Goal: Task Accomplishment & Management: Complete application form

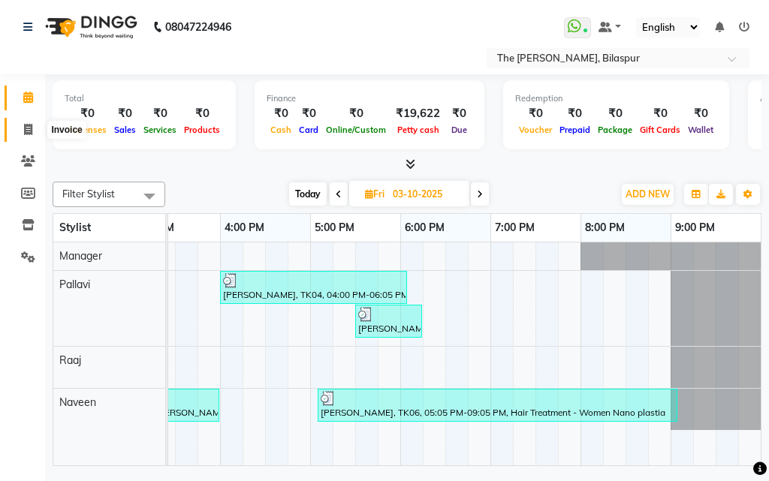
click at [24, 129] on icon at bounding box center [28, 129] width 8 height 11
select select "service"
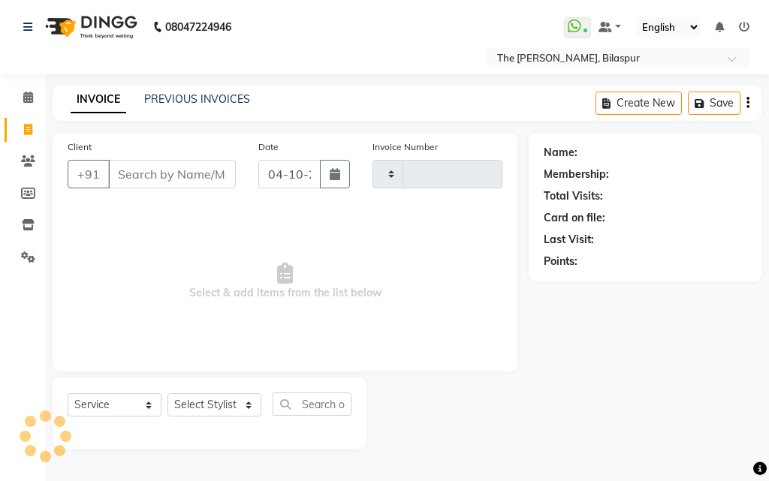
type input "1078"
select select "6473"
select select "63556"
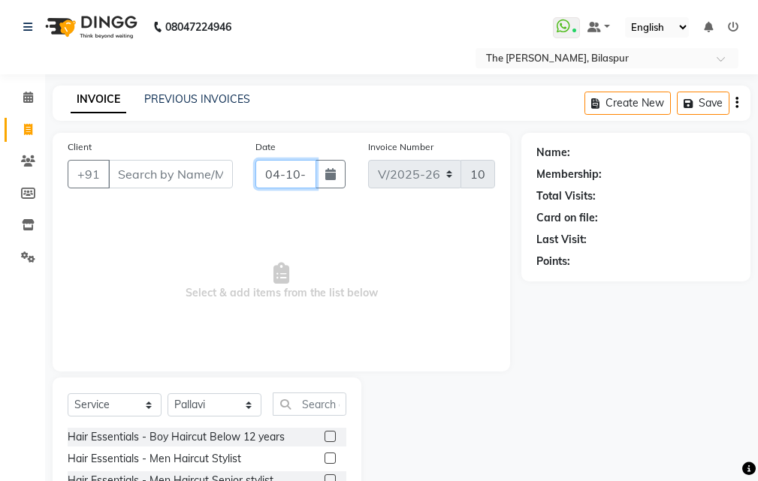
click at [279, 176] on input "04-10-2025" at bounding box center [285, 174] width 61 height 29
select select "10"
select select "2025"
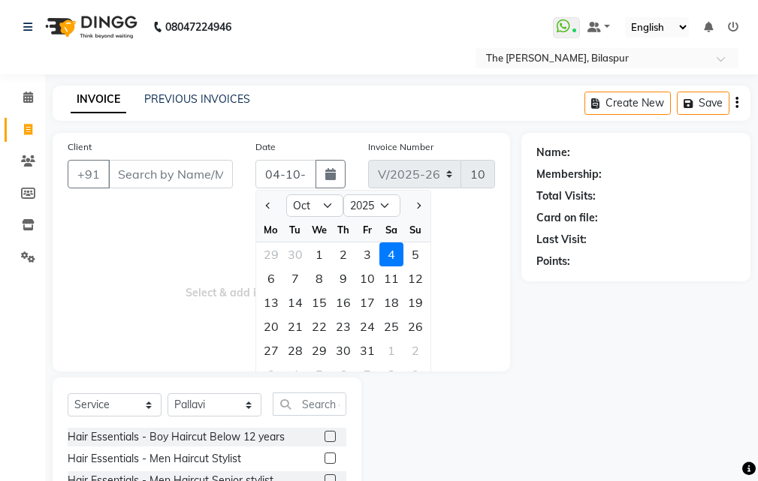
click at [374, 255] on div "3" at bounding box center [367, 255] width 24 height 24
type input "03-10-2025"
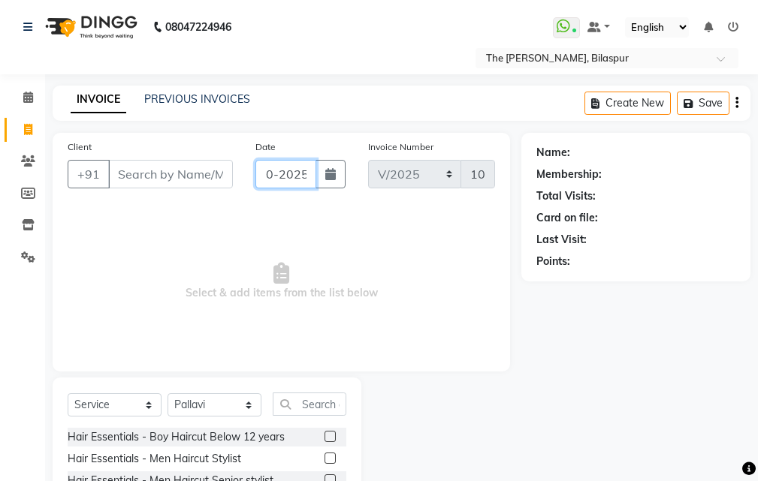
click at [271, 175] on input "03-10-2025" at bounding box center [285, 174] width 61 height 29
select select "10"
select select "2025"
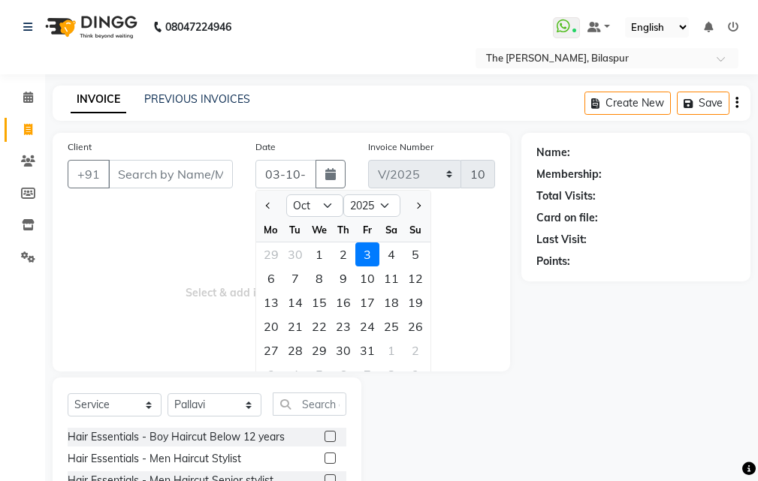
click at [366, 256] on div "3" at bounding box center [367, 255] width 24 height 24
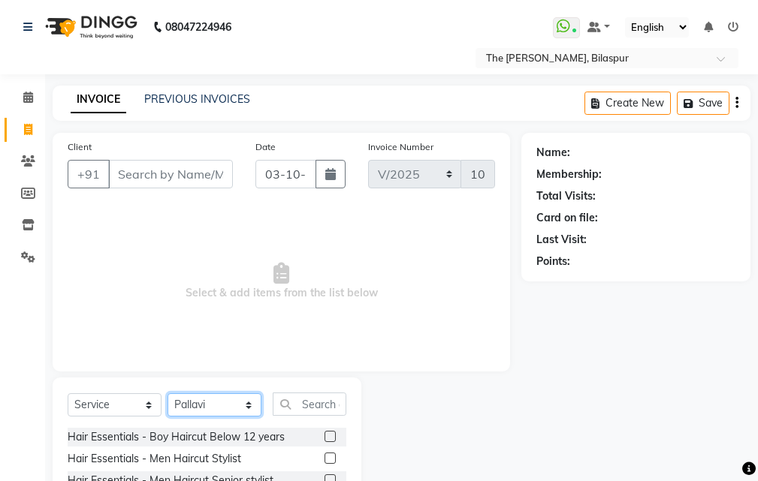
click at [230, 400] on select "Select Stylist Manager [PERSON_NAME][GEOGRAPHIC_DATA] [GEOGRAPHIC_DATA][PERSON_…" at bounding box center [214, 405] width 94 height 23
drag, startPoint x: 182, startPoint y: 155, endPoint x: 173, endPoint y: 179, distance: 25.4
click at [180, 158] on div "Client +91" at bounding box center [150, 170] width 188 height 62
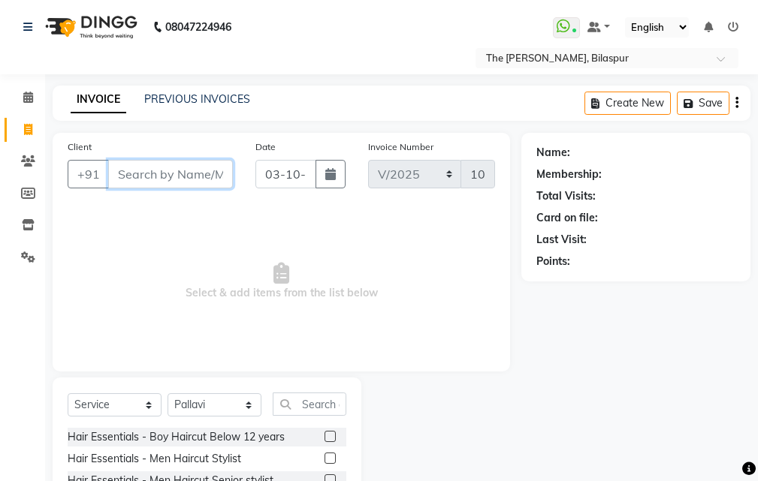
click at [174, 181] on input "Client" at bounding box center [170, 174] width 125 height 29
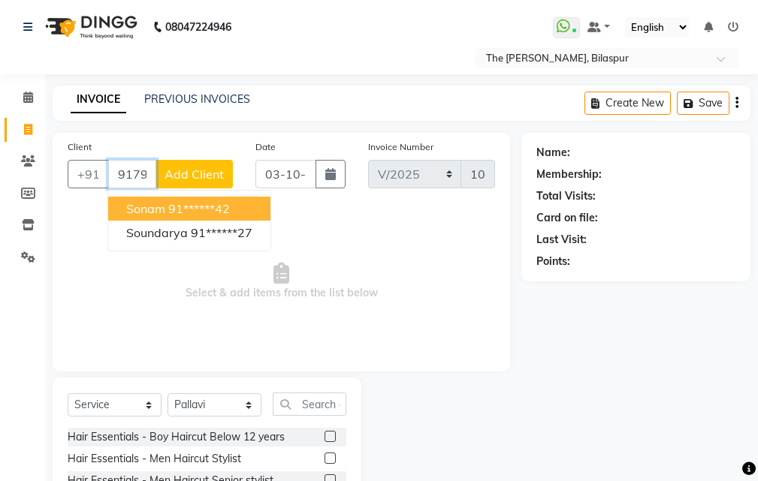
click at [211, 210] on ngb-highlight "91******42" at bounding box center [199, 208] width 62 height 15
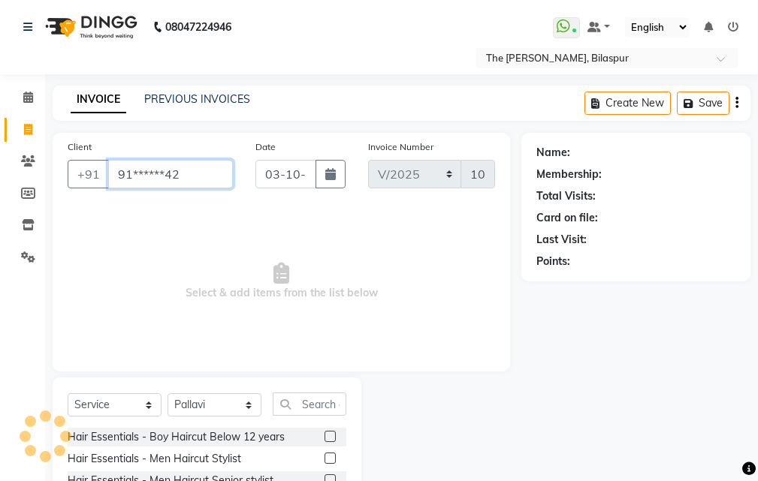
type input "91******42"
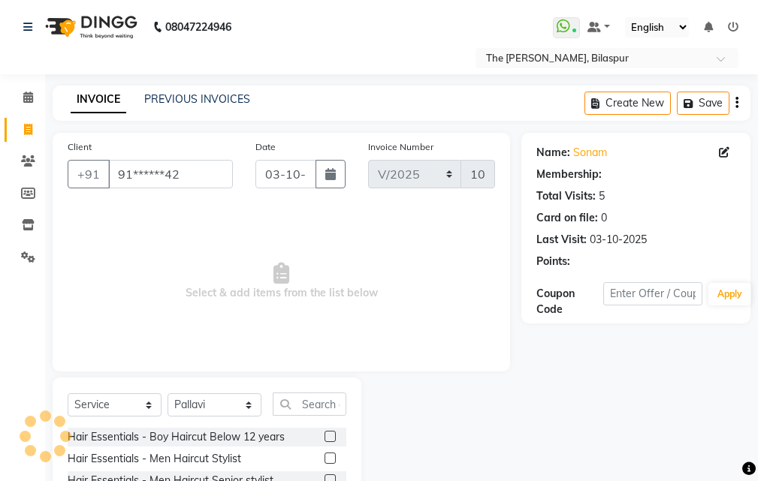
select select "1: Object"
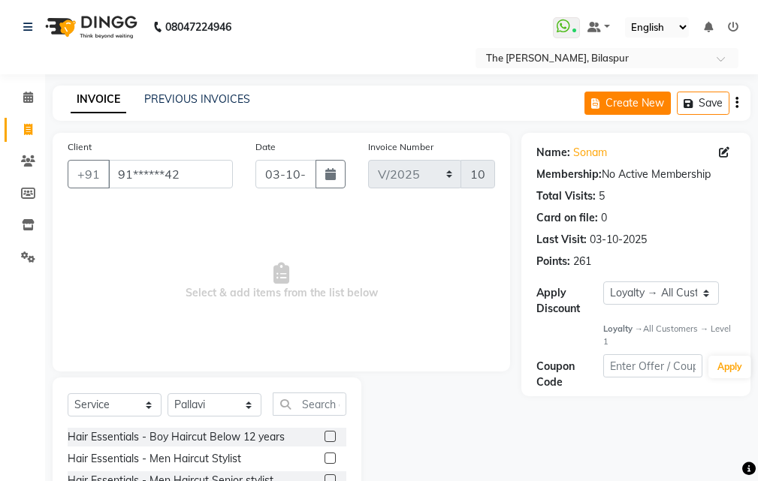
click at [617, 101] on button "Create New" at bounding box center [627, 103] width 86 height 23
select select "service"
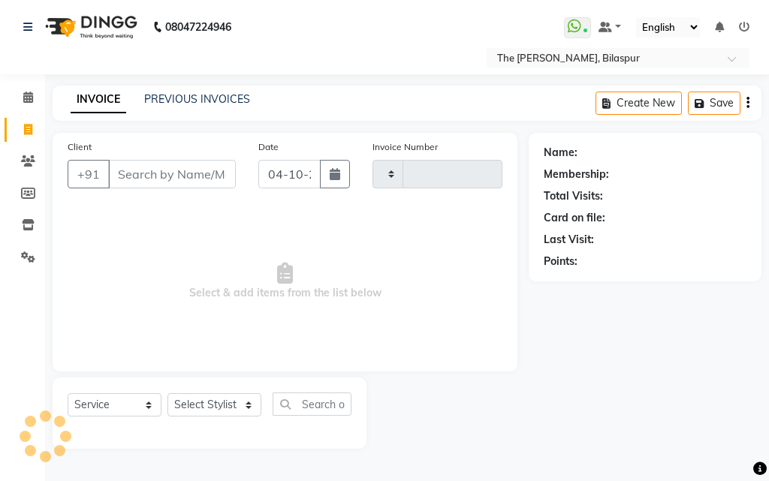
type input "1078"
select select "6473"
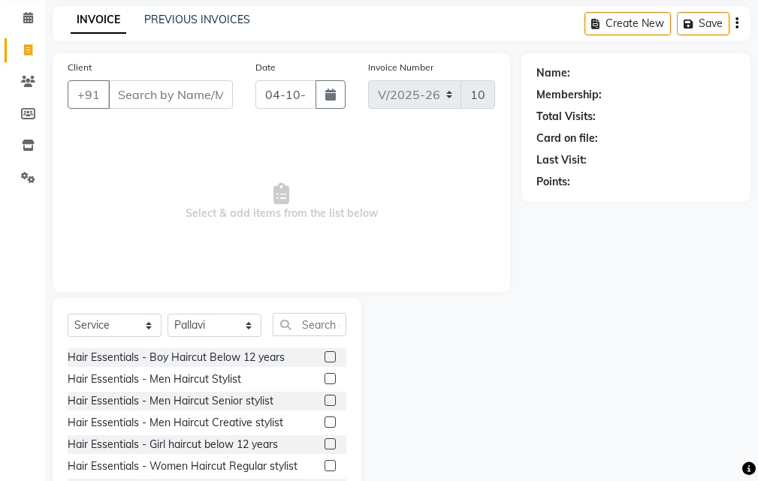
scroll to position [140, 0]
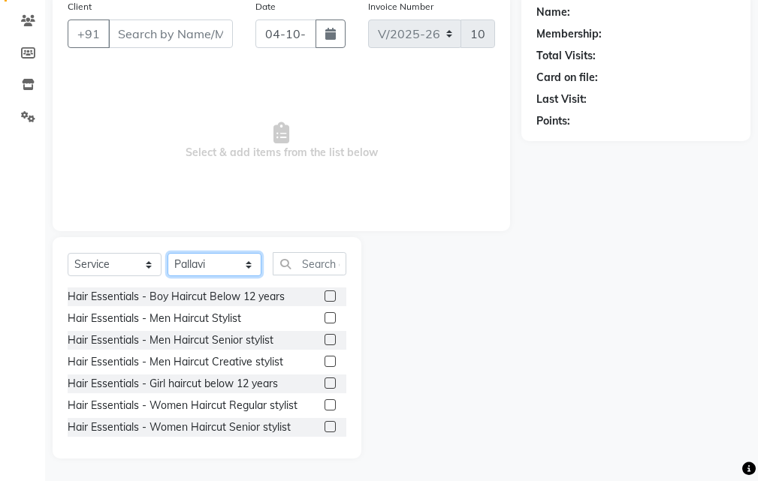
click at [209, 267] on select "Select Stylist Manager [PERSON_NAME][GEOGRAPHIC_DATA] [GEOGRAPHIC_DATA][PERSON_…" at bounding box center [214, 264] width 94 height 23
select select "86788"
click at [167, 253] on select "Select Stylist Manager [PERSON_NAME][GEOGRAPHIC_DATA] [GEOGRAPHIC_DATA][PERSON_…" at bounding box center [214, 264] width 94 height 23
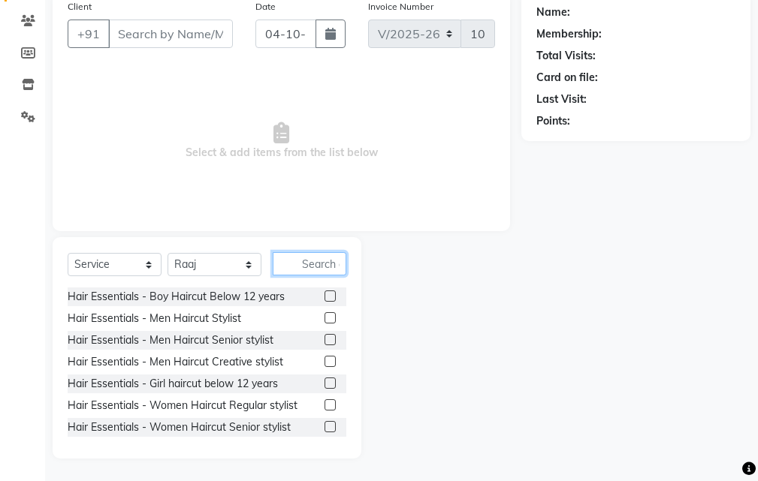
click at [291, 265] on input "text" at bounding box center [310, 263] width 74 height 23
click at [324, 336] on label at bounding box center [329, 339] width 11 height 11
click at [324, 336] on input "checkbox" at bounding box center [329, 341] width 10 height 10
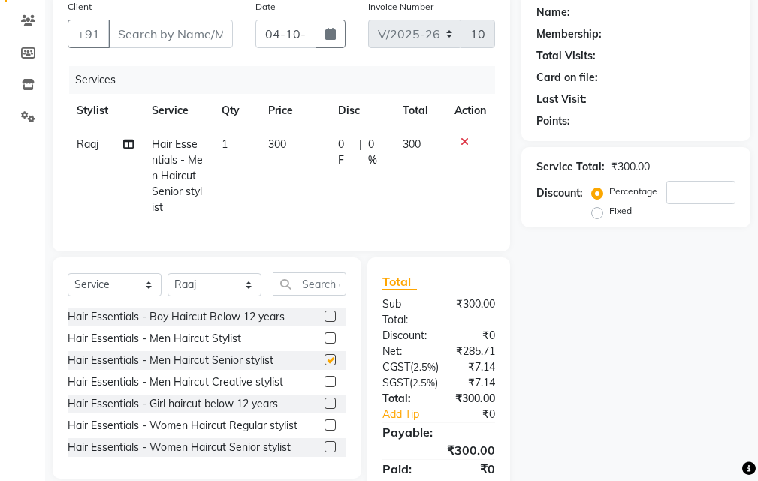
checkbox input "false"
click at [465, 142] on icon at bounding box center [464, 142] width 8 height 11
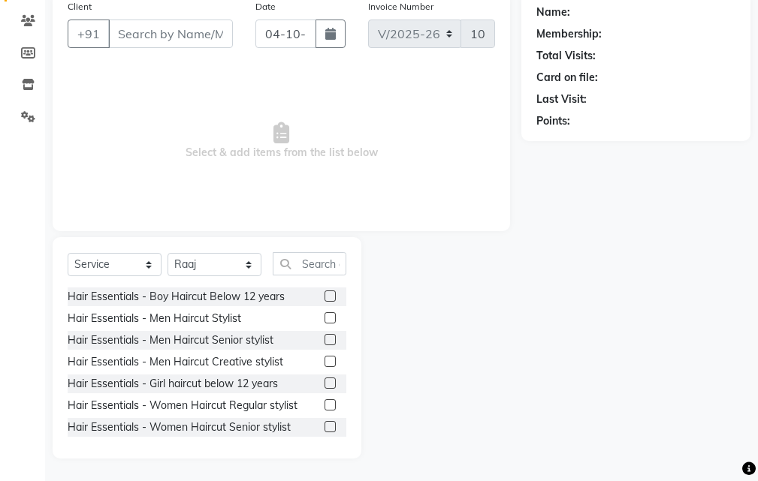
click at [324, 360] on label at bounding box center [329, 361] width 11 height 11
click at [324, 360] on input "checkbox" at bounding box center [329, 362] width 10 height 10
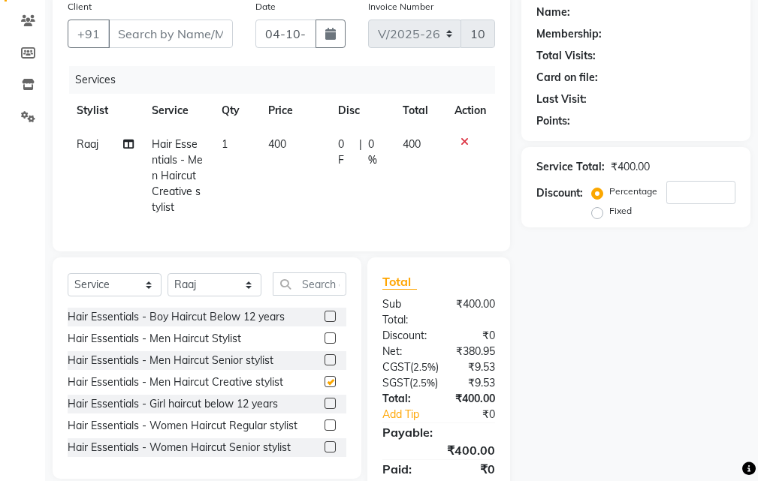
checkbox input "false"
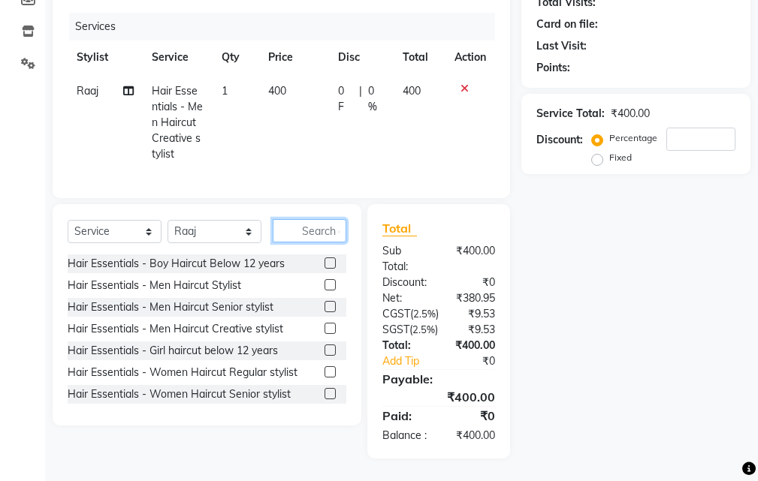
click at [310, 219] on input "text" at bounding box center [310, 230] width 74 height 23
click at [309, 219] on input "text" at bounding box center [310, 230] width 74 height 23
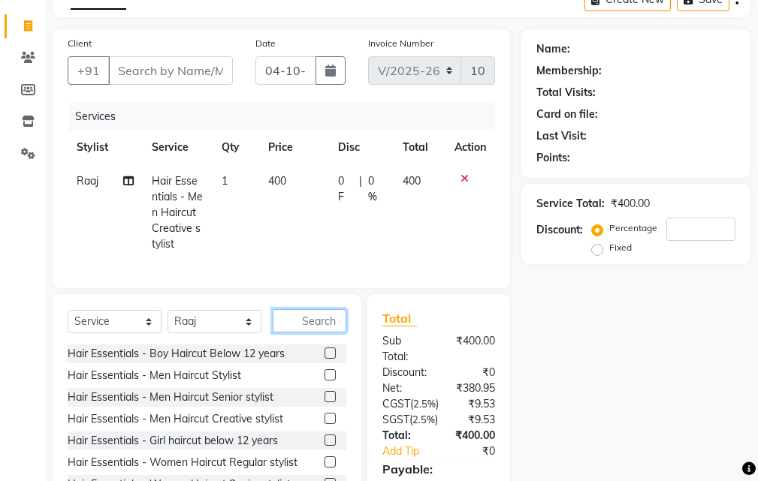
scroll to position [102, 0]
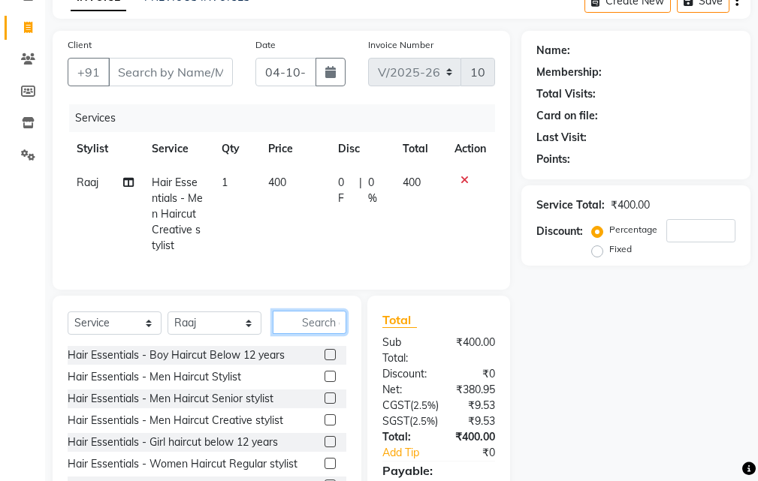
click at [318, 334] on input "text" at bounding box center [310, 322] width 74 height 23
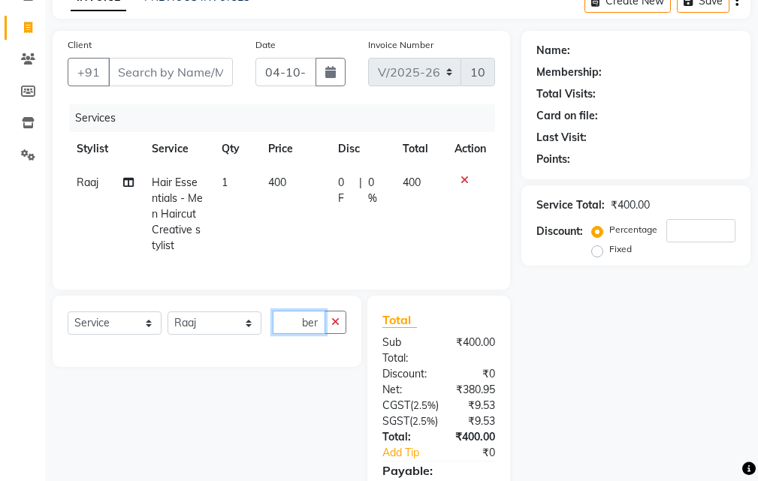
scroll to position [0, 0]
type input "b"
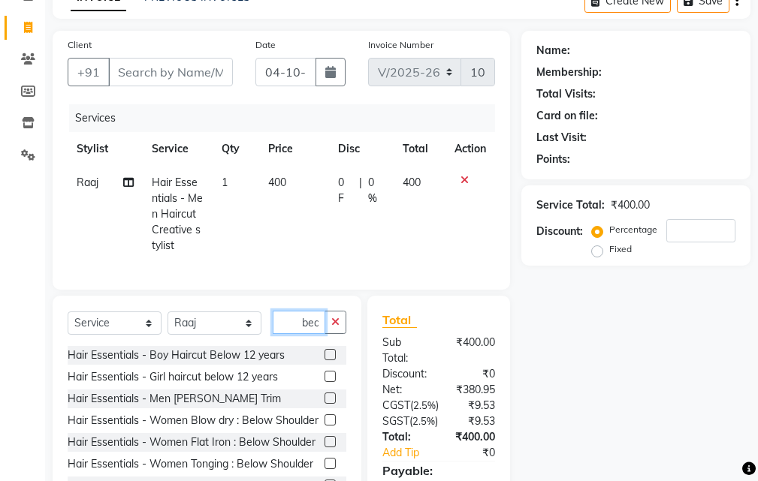
scroll to position [0, 1]
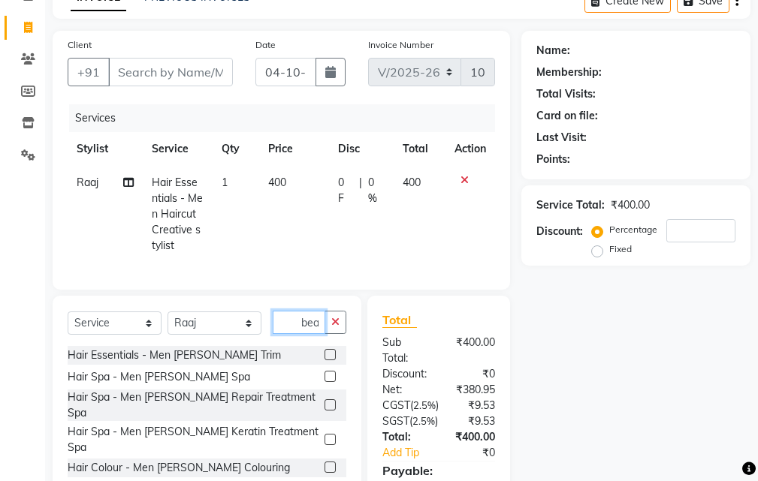
type input "bea"
click at [324, 360] on label at bounding box center [329, 354] width 11 height 11
click at [324, 360] on input "checkbox" at bounding box center [329, 356] width 10 height 10
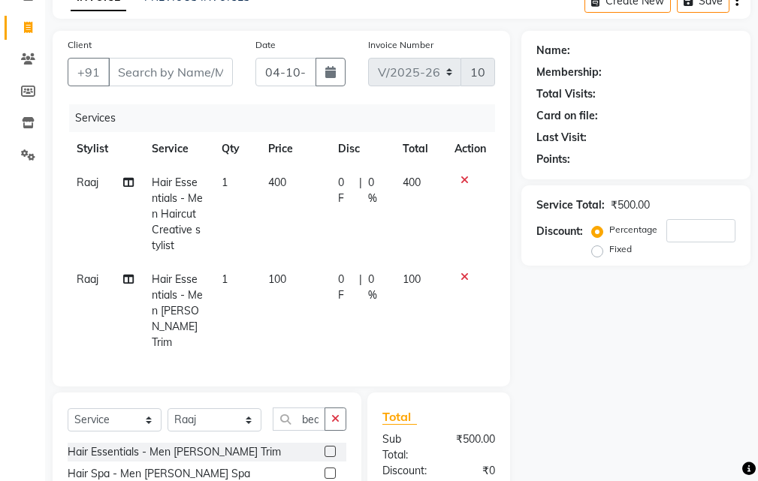
checkbox input "false"
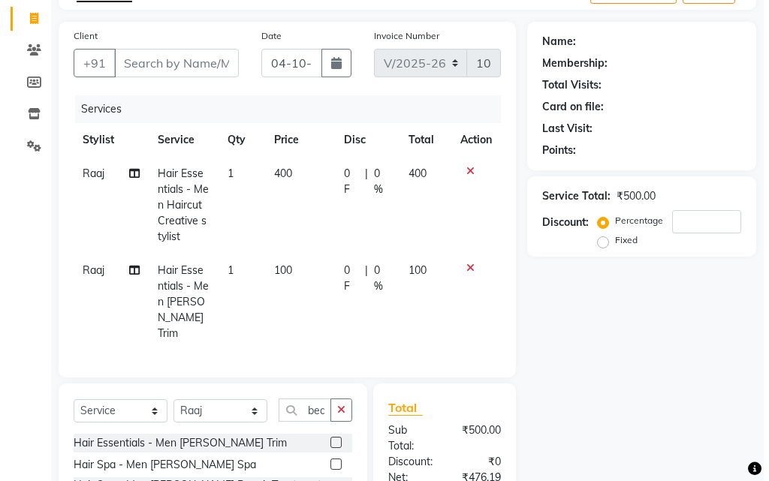
scroll to position [102, 0]
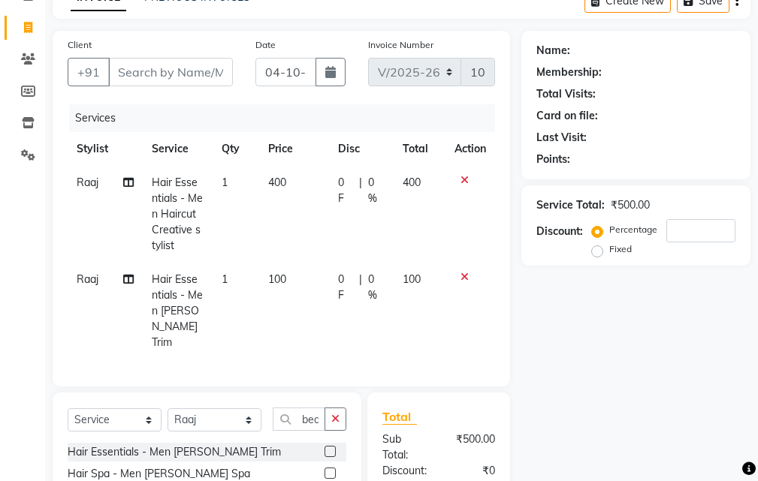
click at [177, 57] on div "Client +91" at bounding box center [150, 68] width 188 height 62
click at [178, 77] on input "Client" at bounding box center [170, 72] width 125 height 29
click at [172, 74] on input "Client" at bounding box center [170, 72] width 125 height 29
click at [171, 67] on input "Client" at bounding box center [170, 72] width 125 height 29
type input "9"
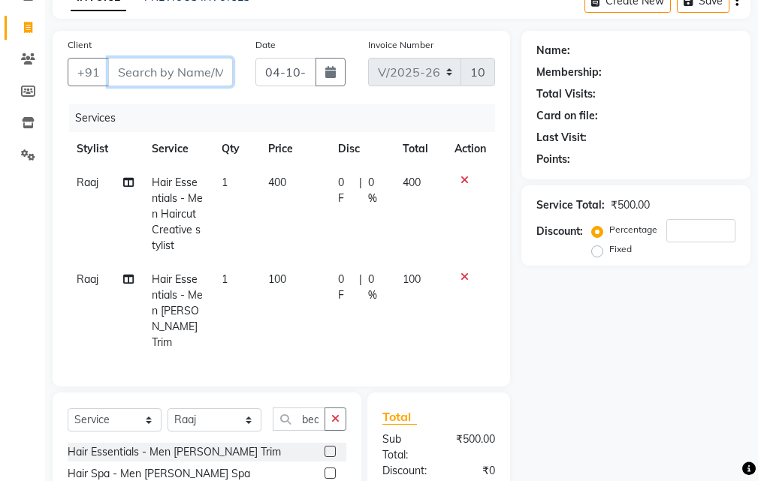
type input "0"
type input "9131069715"
click at [194, 77] on span "Add Client" at bounding box center [193, 72] width 59 height 15
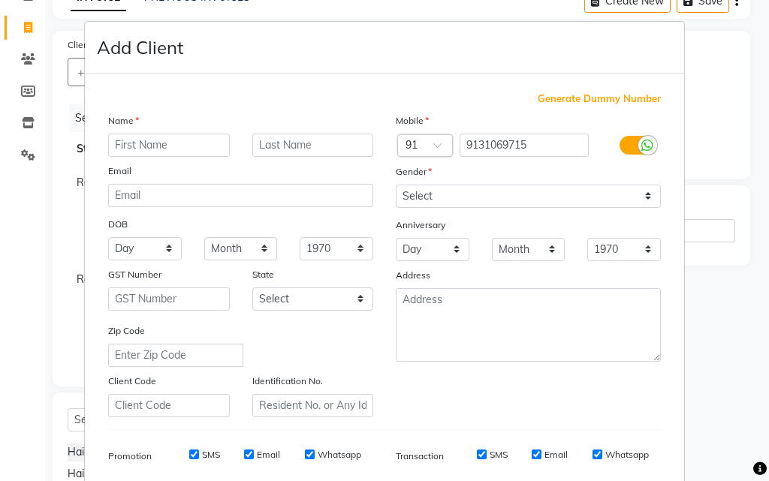
click at [176, 143] on input "text" at bounding box center [169, 145] width 122 height 23
click at [159, 140] on input "text" at bounding box center [169, 145] width 122 height 23
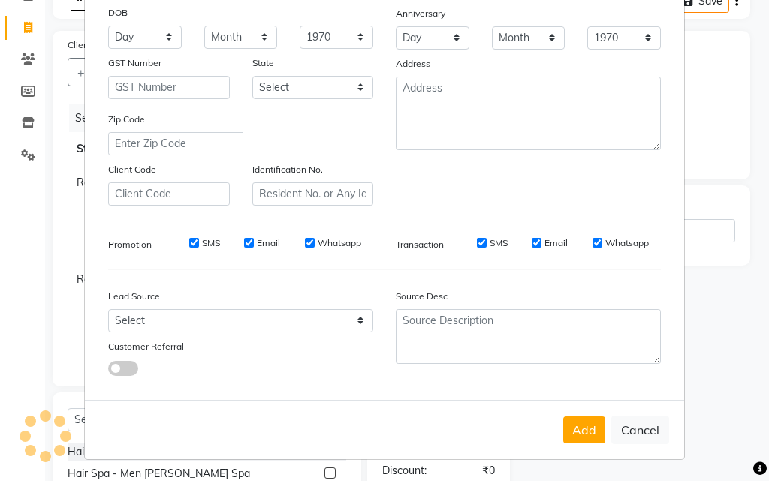
scroll to position [0, 0]
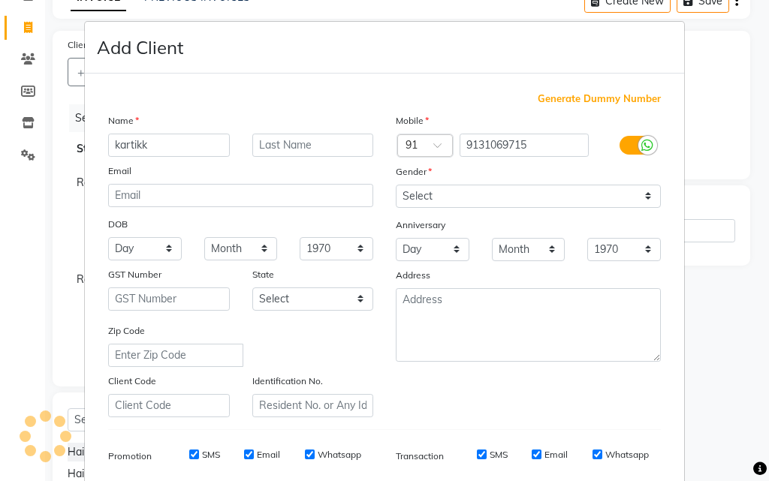
type input "kartikk"
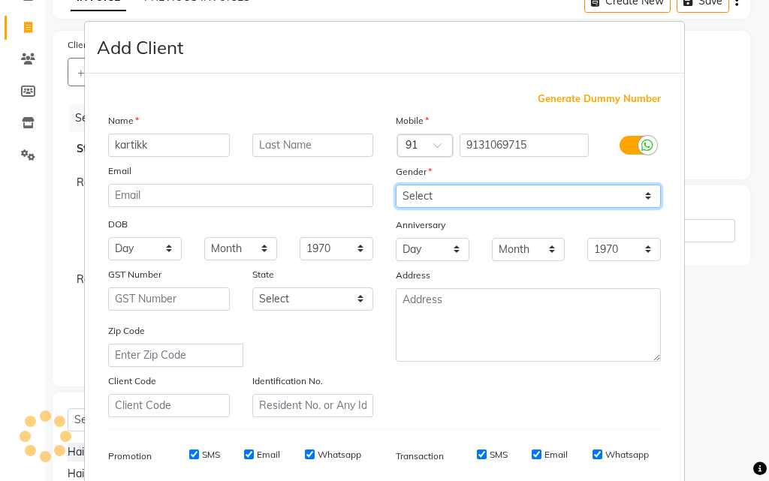
drag, startPoint x: 474, startPoint y: 192, endPoint x: 472, endPoint y: 201, distance: 9.1
click at [474, 192] on select "Select [DEMOGRAPHIC_DATA] [DEMOGRAPHIC_DATA] Other Prefer Not To Say" at bounding box center [528, 196] width 265 height 23
select select "[DEMOGRAPHIC_DATA]"
click at [396, 185] on select "Select [DEMOGRAPHIC_DATA] [DEMOGRAPHIC_DATA] Other Prefer Not To Say" at bounding box center [528, 196] width 265 height 23
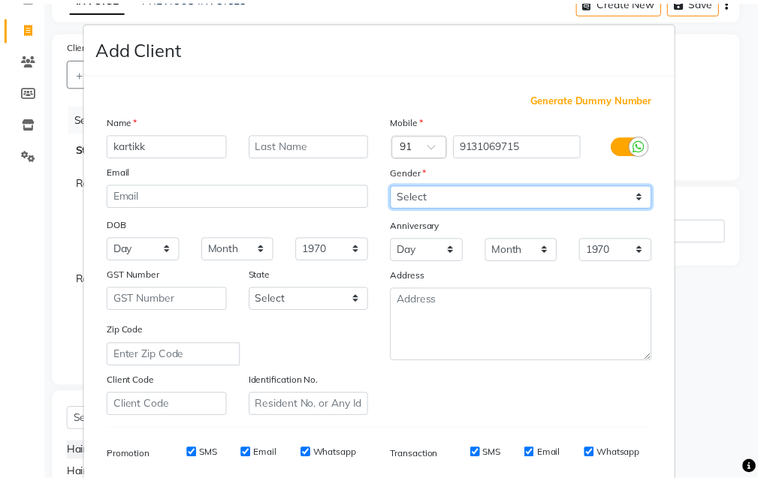
scroll to position [212, 0]
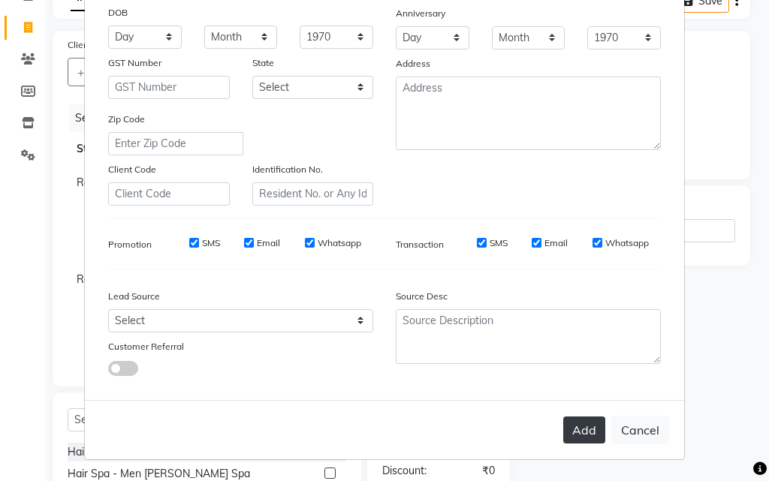
click at [582, 429] on button "Add" at bounding box center [584, 430] width 42 height 27
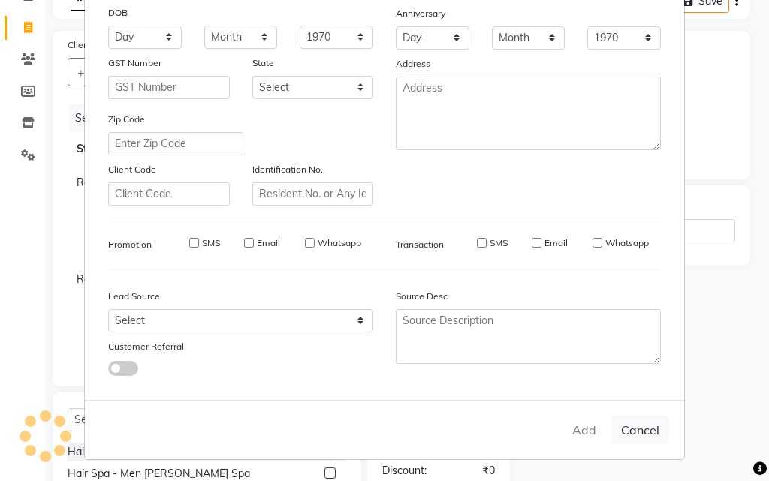
type input "91******15"
select select
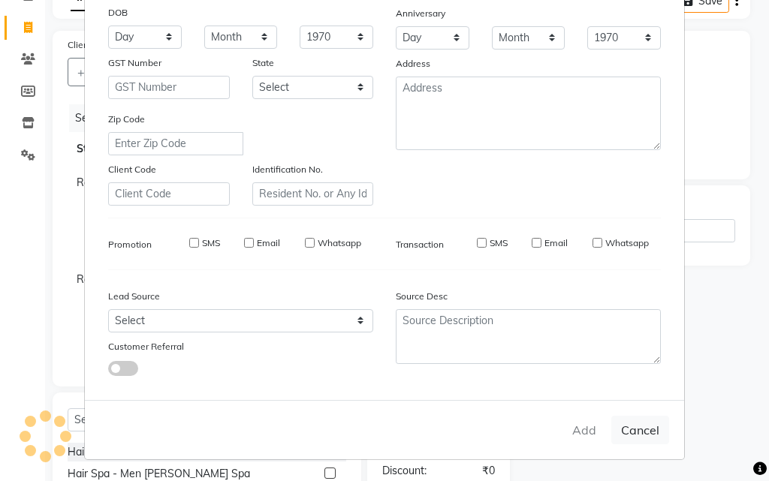
select select
checkbox input "false"
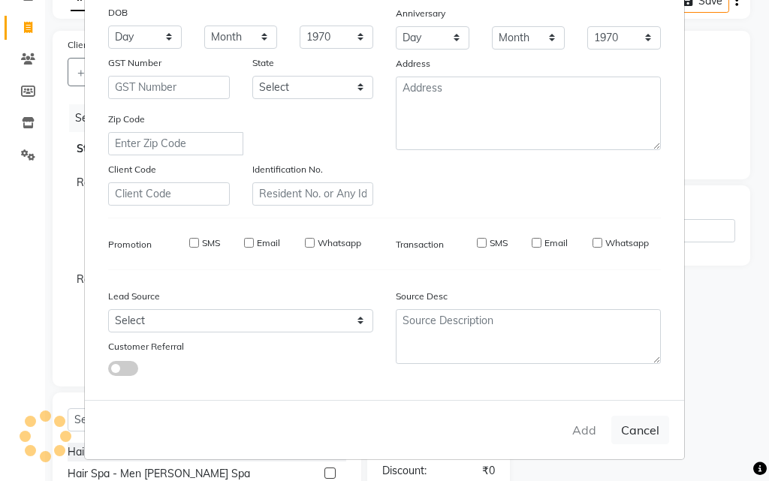
checkbox input "false"
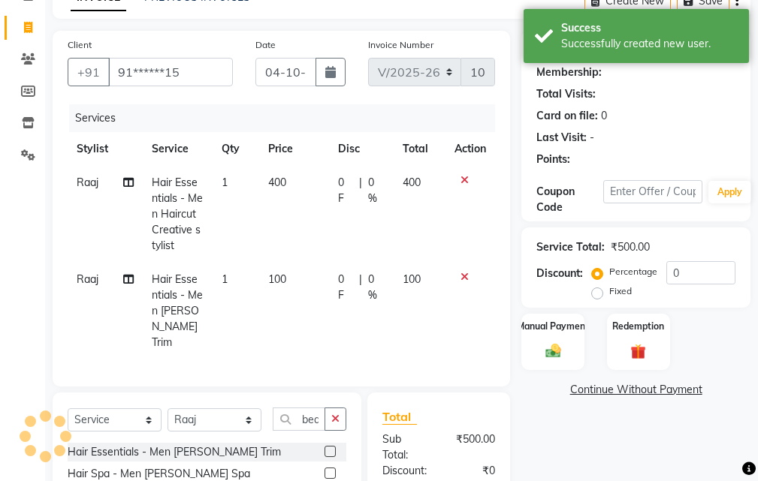
select select "1: Object"
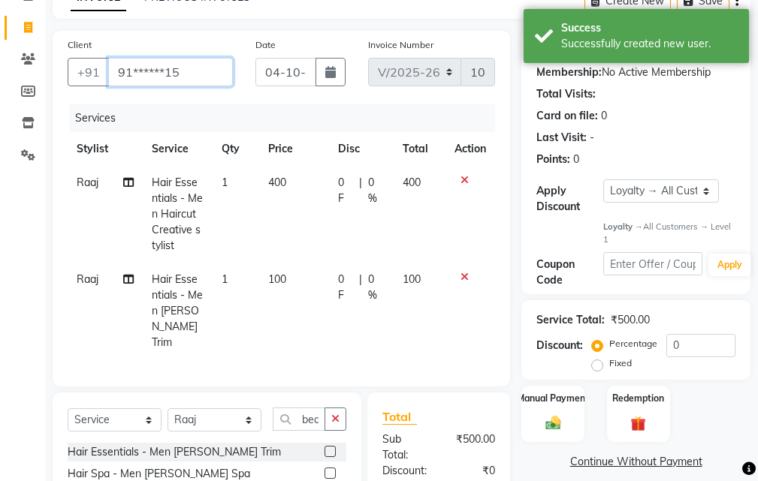
click at [188, 75] on input "91******15" at bounding box center [170, 72] width 125 height 29
type input "9"
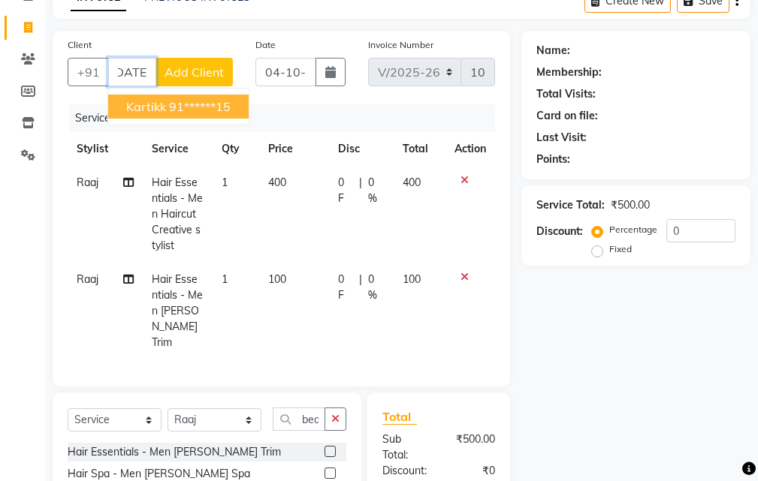
scroll to position [0, 1]
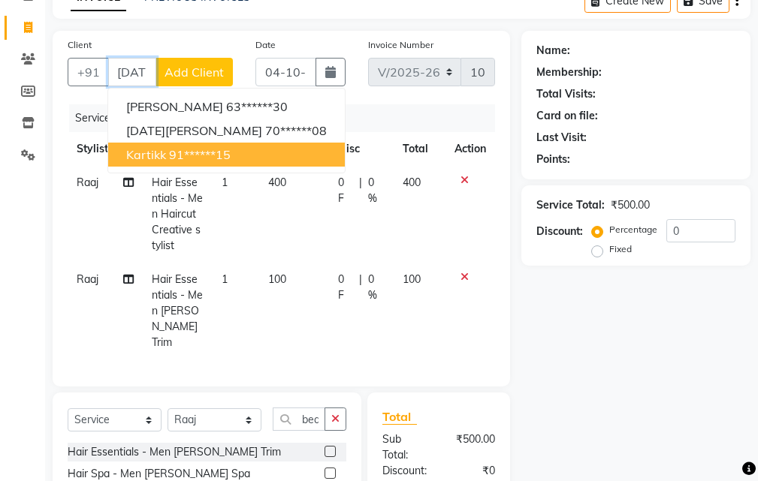
click at [214, 159] on ngb-highlight "91******15" at bounding box center [200, 154] width 62 height 15
type input "91******15"
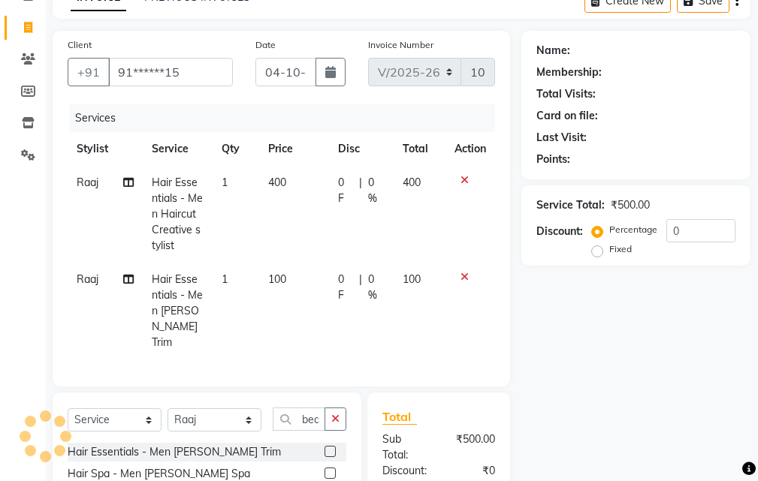
scroll to position [0, 0]
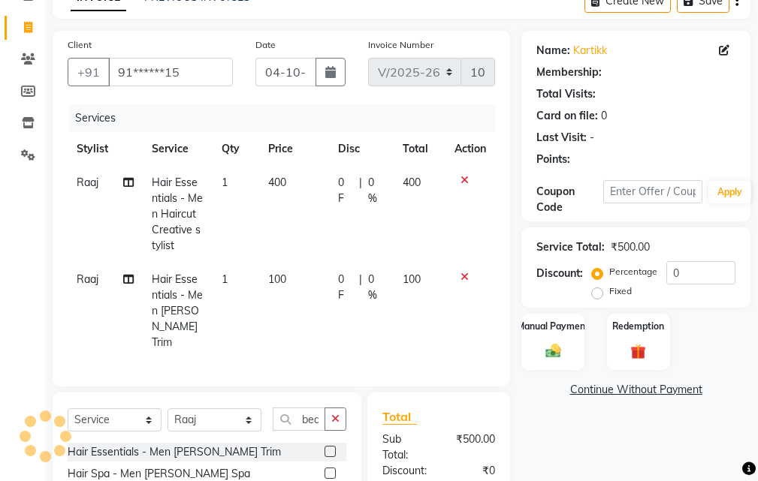
select select "1: Object"
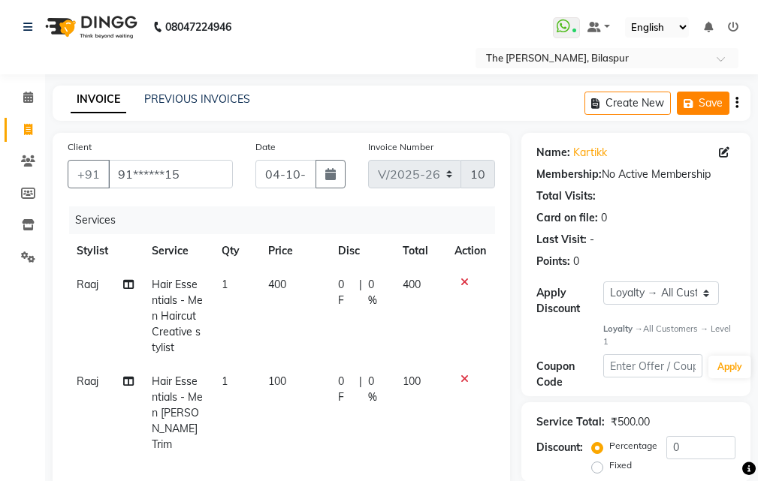
click at [712, 105] on button "Save" at bounding box center [703, 103] width 53 height 23
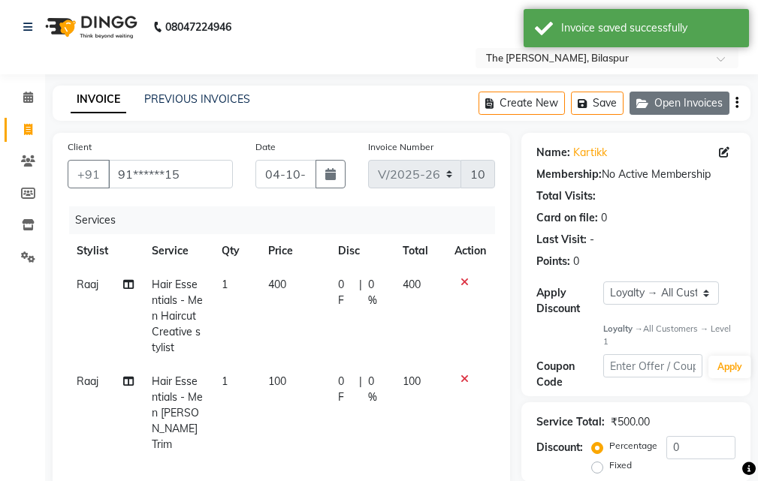
click at [644, 104] on icon "button" at bounding box center [645, 103] width 18 height 11
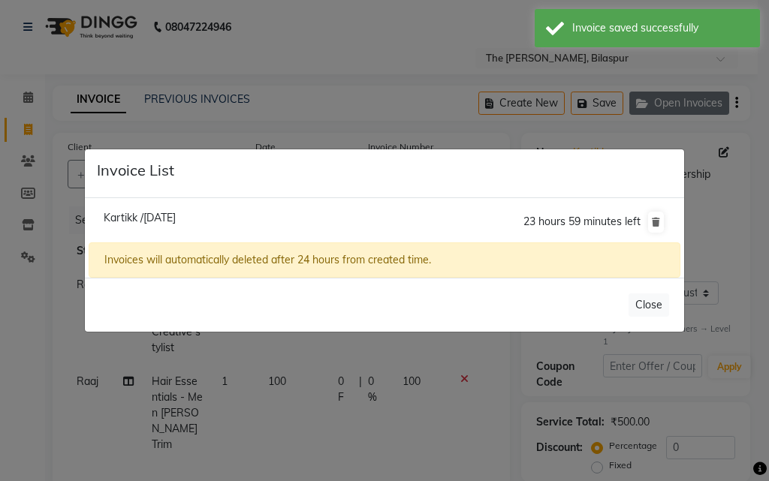
click at [644, 104] on ngb-modal-window "Invoice List Kartikk /[DATE] 23 hours 59 minutes left Invoices will automatical…" at bounding box center [384, 240] width 769 height 481
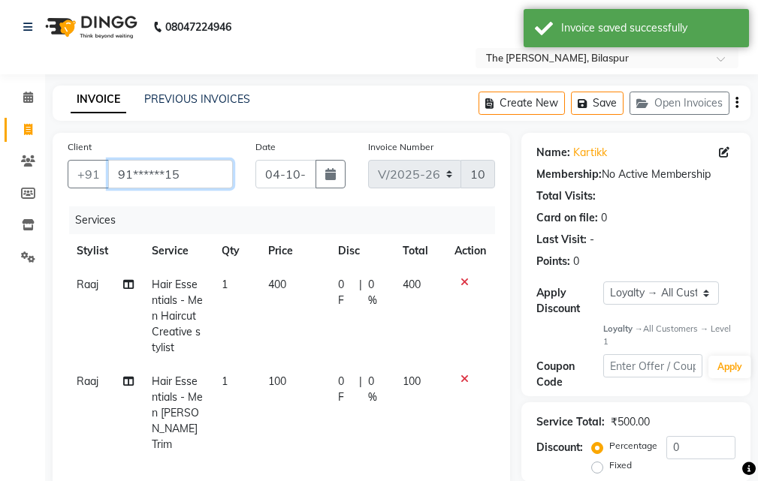
click at [180, 172] on input "91******15" at bounding box center [170, 174] width 125 height 29
type input "9"
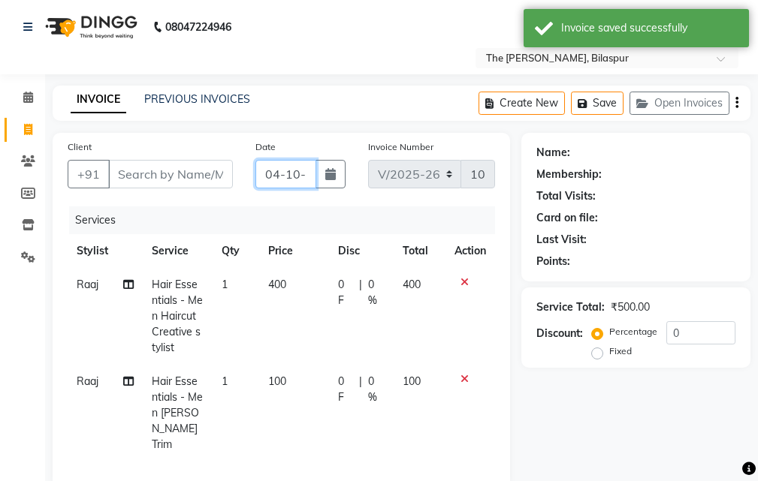
click at [279, 176] on input "04-10-2025" at bounding box center [285, 174] width 61 height 29
select select "10"
select select "2025"
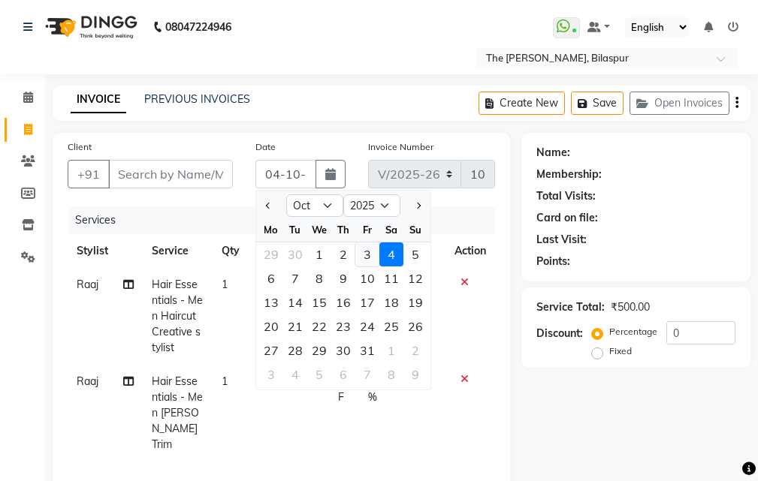
click at [370, 254] on div "3" at bounding box center [367, 255] width 24 height 24
type input "03-10-2025"
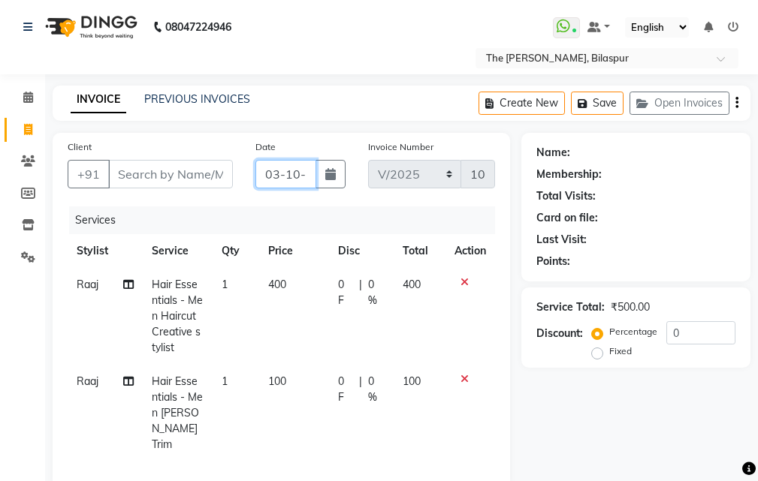
drag, startPoint x: 312, startPoint y: 175, endPoint x: 237, endPoint y: 183, distance: 75.6
click at [237, 183] on div "Client +91 Date [DATE] Invoice Number V/2025 V/[PHONE_NUMBER]" at bounding box center [281, 170] width 450 height 62
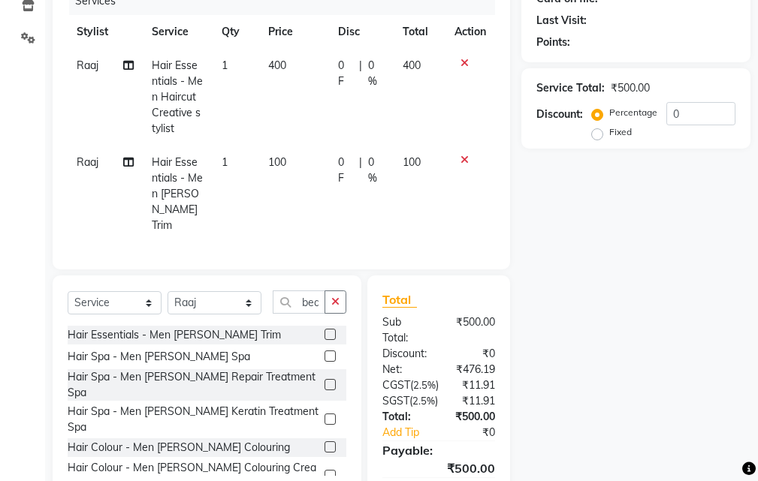
scroll to position [225, 0]
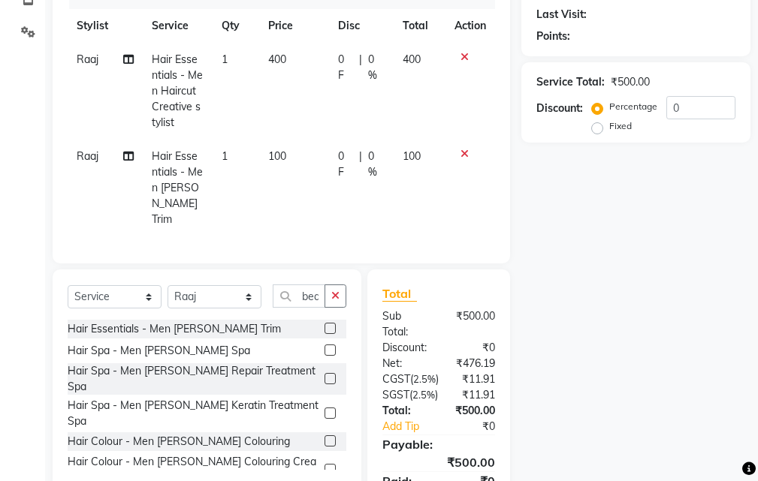
click at [463, 152] on icon at bounding box center [464, 154] width 8 height 11
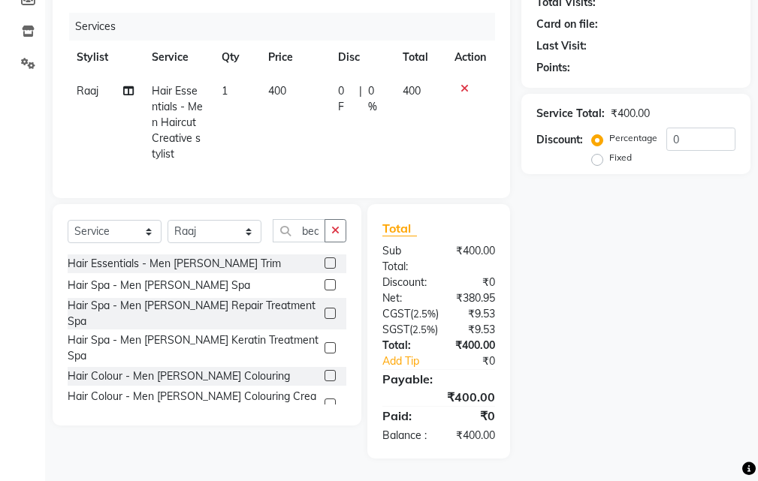
click at [461, 83] on icon at bounding box center [464, 88] width 8 height 11
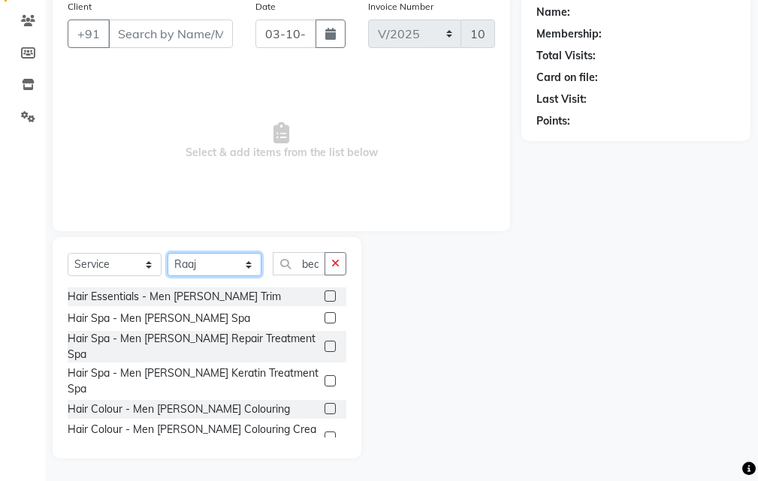
click at [226, 267] on select "Select Stylist Manager [PERSON_NAME][GEOGRAPHIC_DATA] [GEOGRAPHIC_DATA][PERSON_…" at bounding box center [214, 264] width 94 height 23
click at [167, 253] on select "Select Stylist Manager [PERSON_NAME][GEOGRAPHIC_DATA] [GEOGRAPHIC_DATA][PERSON_…" at bounding box center [214, 264] width 94 height 23
click at [333, 272] on button "button" at bounding box center [335, 263] width 22 height 23
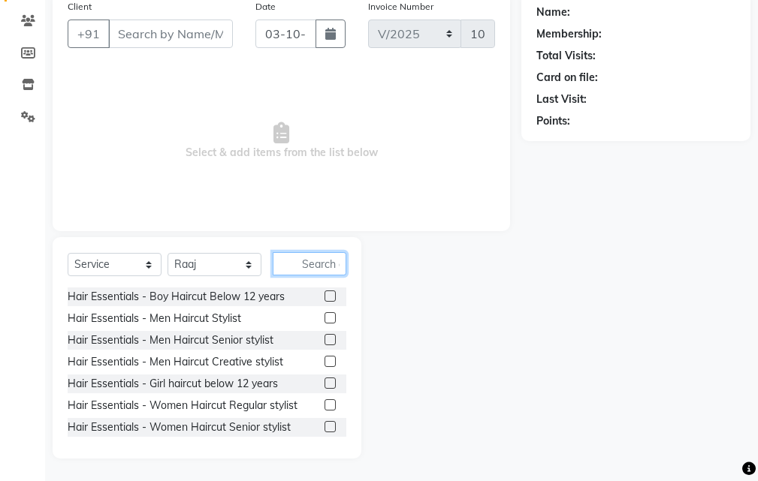
click at [313, 264] on input "text" at bounding box center [310, 263] width 74 height 23
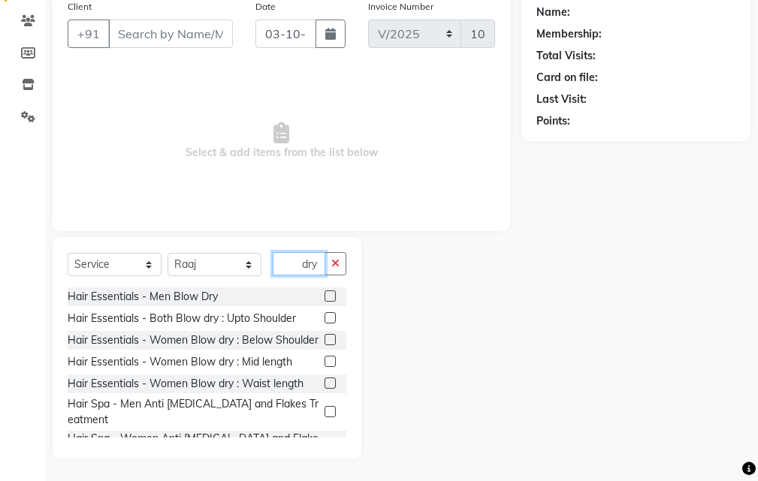
scroll to position [99, 0]
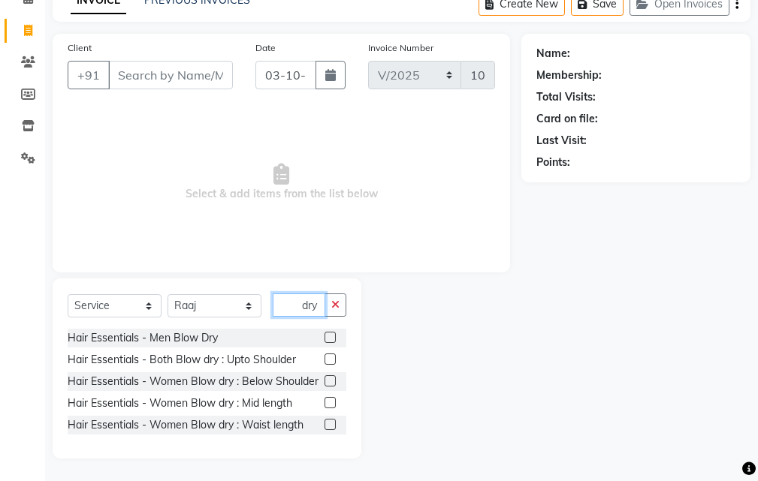
type input "dry"
click at [330, 380] on label at bounding box center [329, 381] width 11 height 11
click at [330, 380] on input "checkbox" at bounding box center [329, 382] width 10 height 10
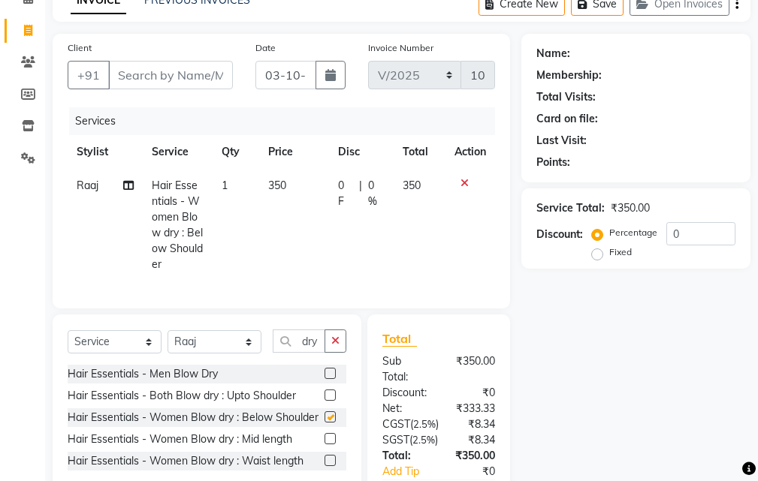
checkbox input "false"
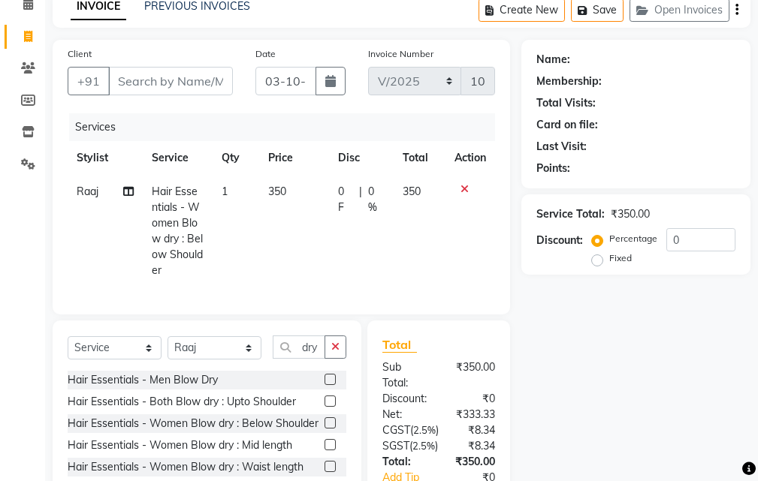
scroll to position [0, 0]
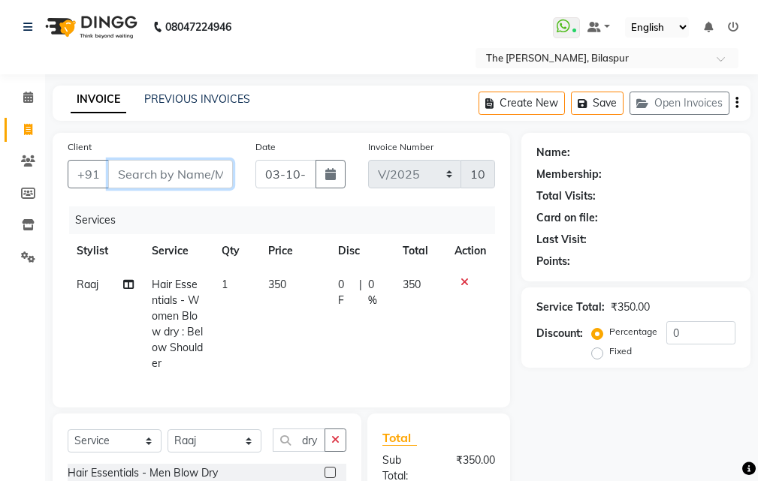
click at [195, 176] on input "Client" at bounding box center [170, 174] width 125 height 29
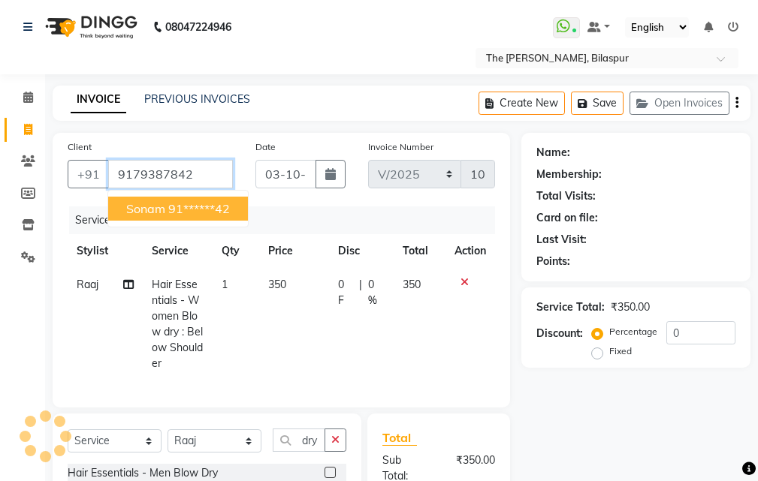
type input "9179387842"
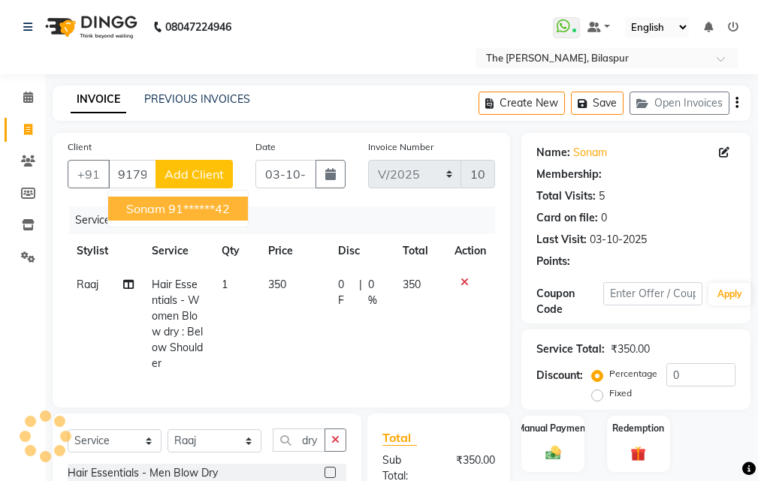
select select "1: Object"
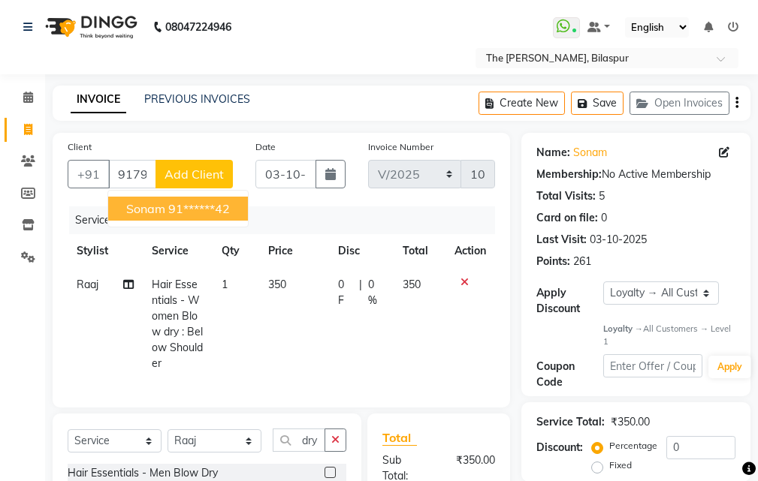
click at [201, 207] on ngb-highlight "91******42" at bounding box center [199, 208] width 62 height 15
type input "91******42"
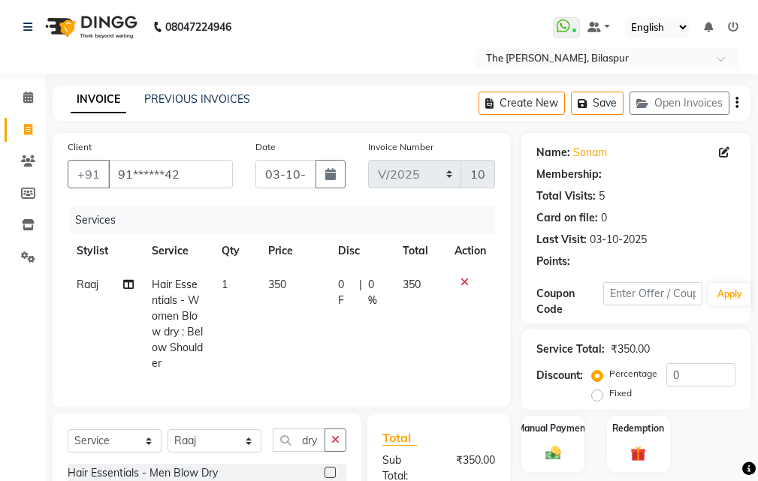
select select "1: Object"
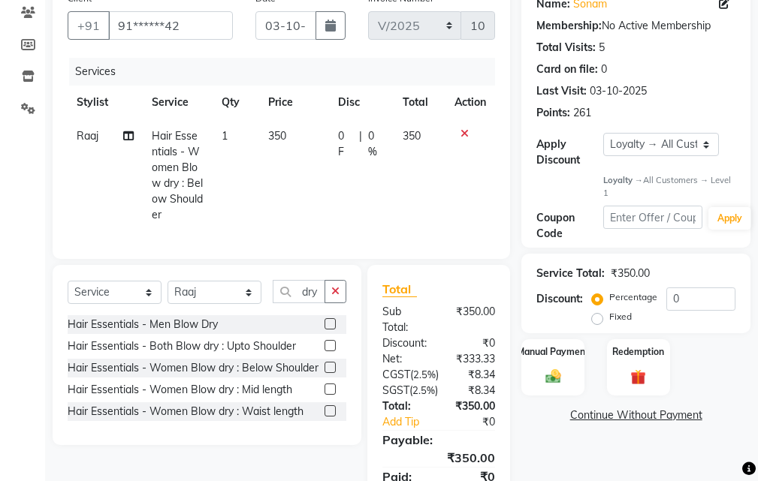
scroll to position [150, 0]
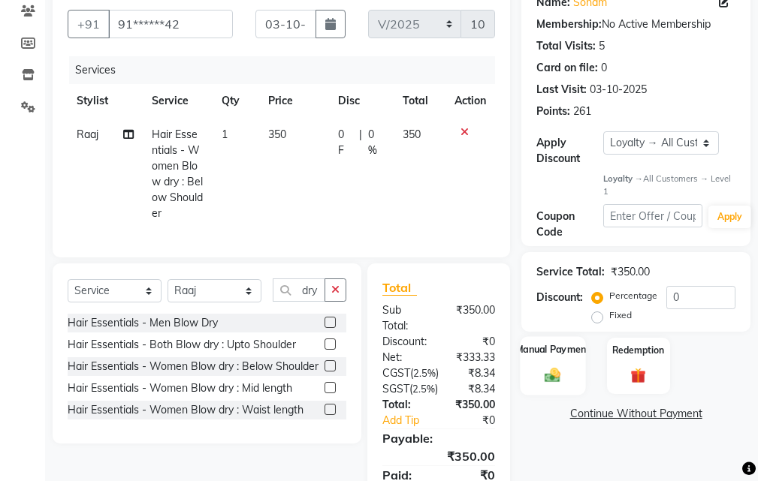
click at [549, 371] on img at bounding box center [553, 376] width 26 height 18
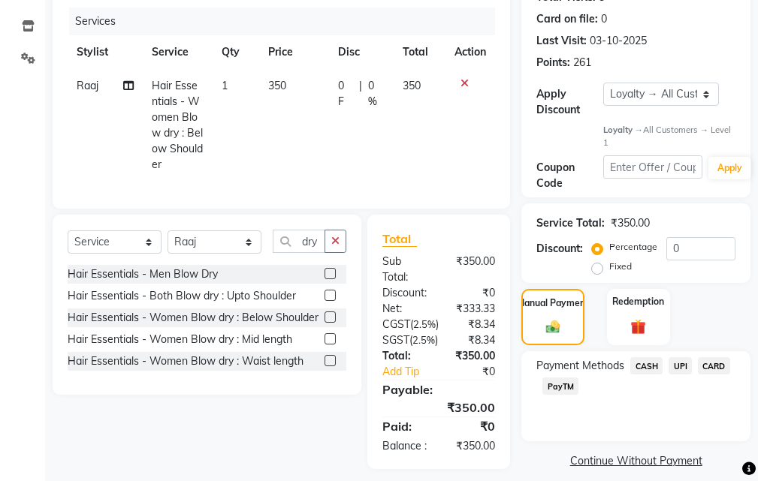
scroll to position [268, 0]
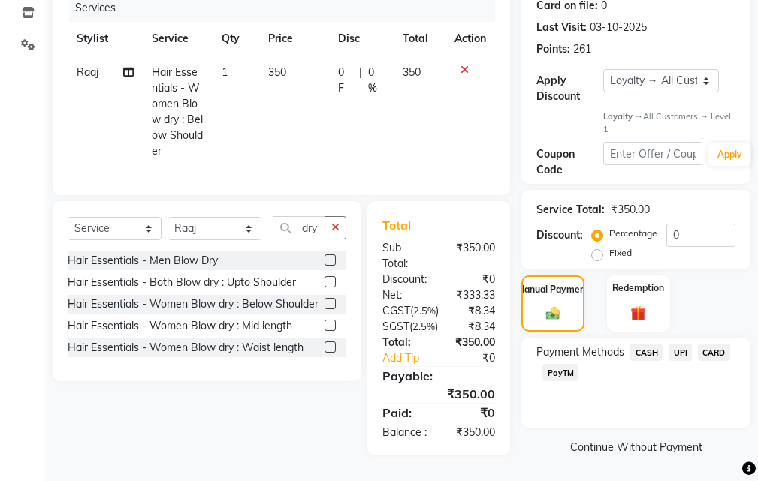
click at [648, 344] on span "CASH" at bounding box center [646, 352] width 32 height 17
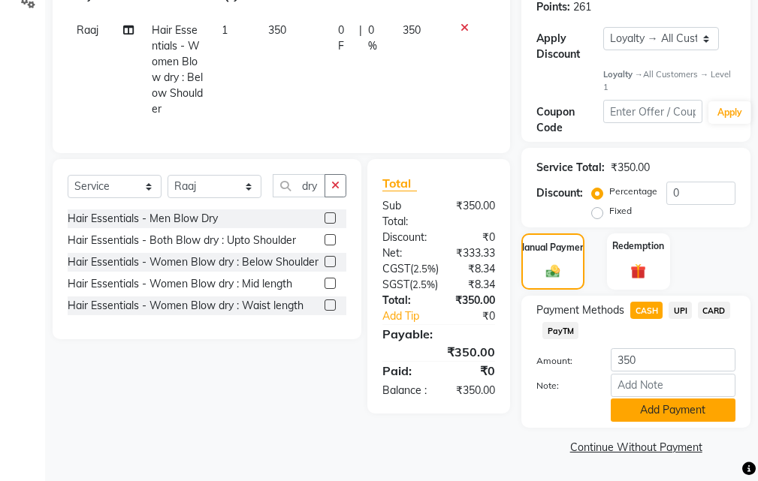
click at [664, 399] on button "Add Payment" at bounding box center [673, 410] width 125 height 23
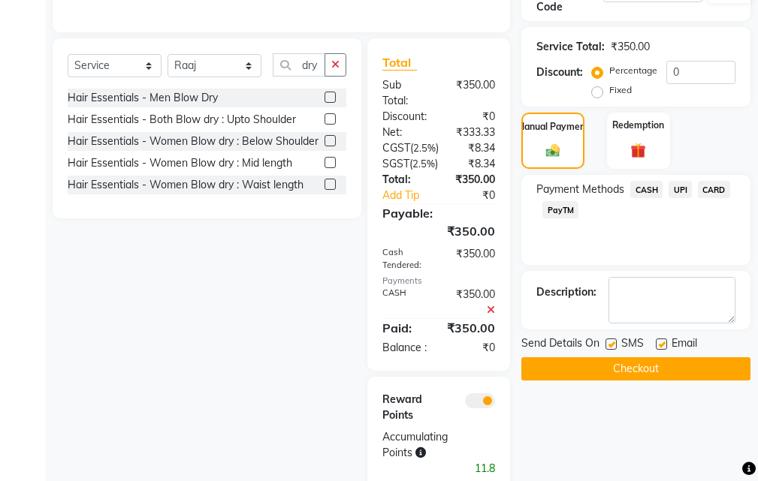
scroll to position [467, 0]
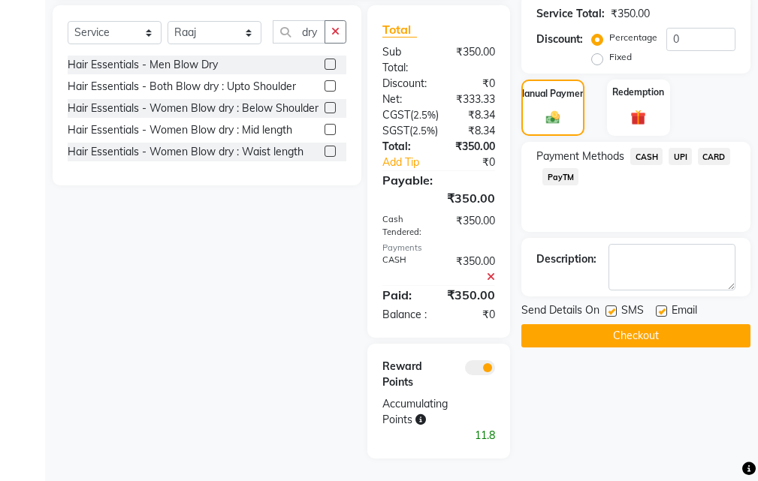
click at [599, 324] on button "Checkout" at bounding box center [635, 335] width 229 height 23
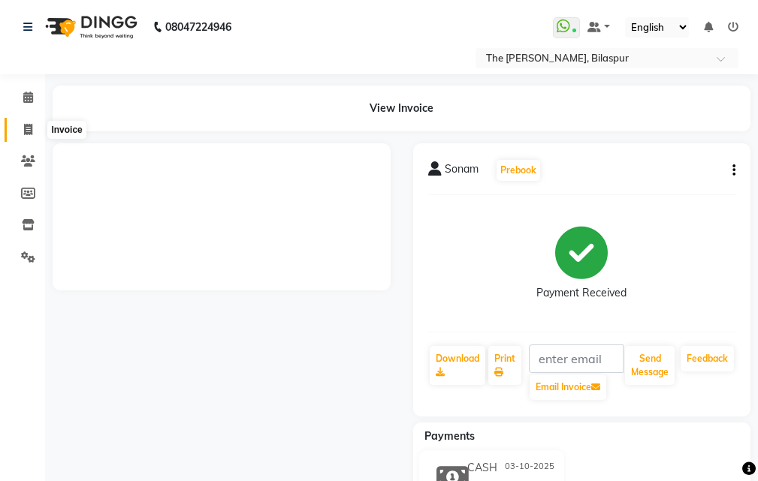
click at [35, 129] on span at bounding box center [28, 130] width 26 height 17
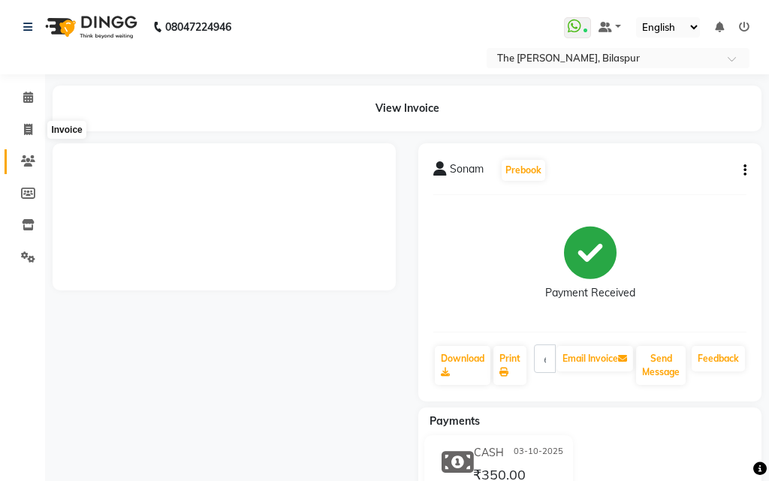
select select "6473"
select select "service"
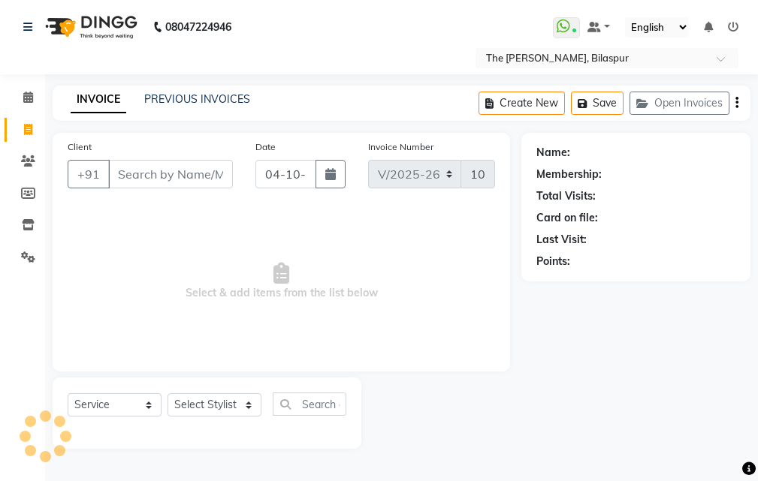
select select "63556"
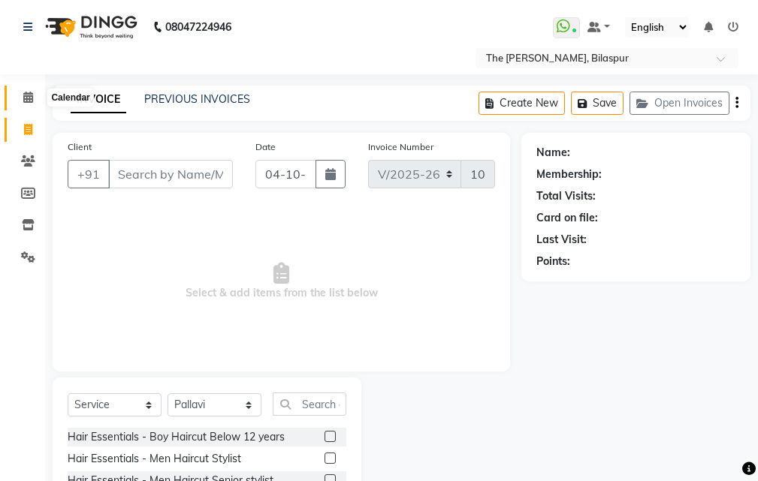
click at [25, 96] on icon at bounding box center [28, 97] width 10 height 11
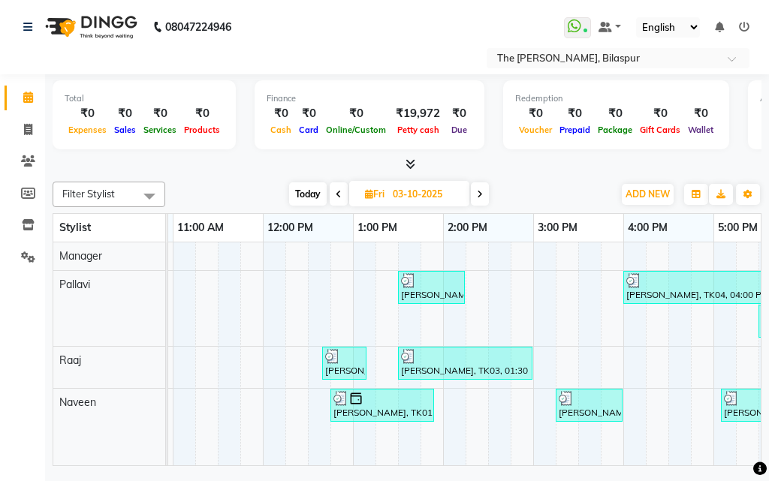
scroll to position [0, 254]
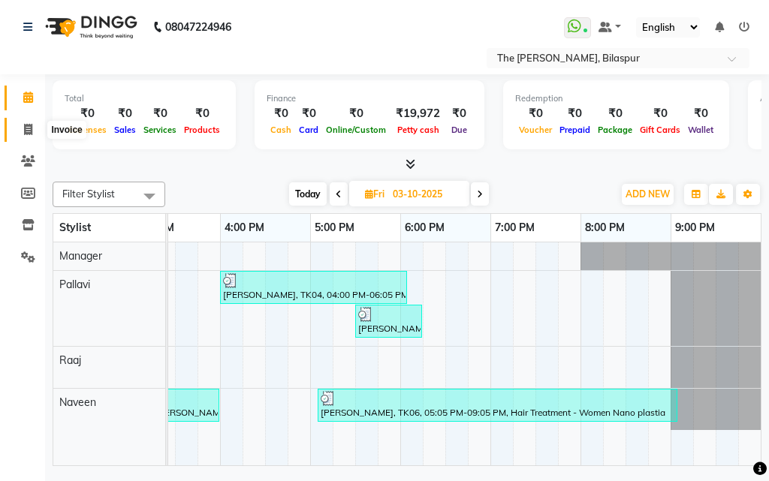
click at [28, 131] on icon at bounding box center [28, 129] width 8 height 11
select select "service"
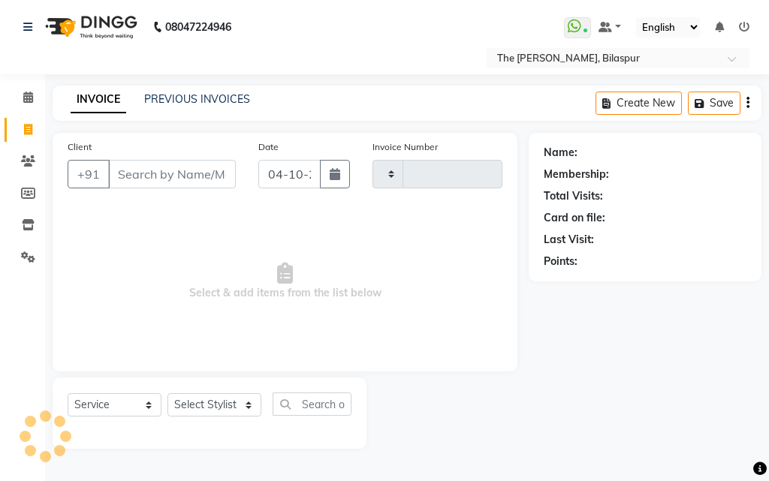
type input "1079"
select select "6473"
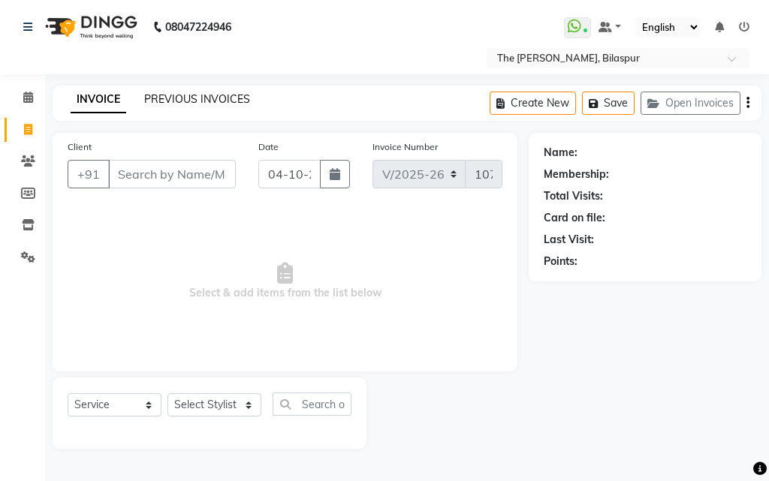
click at [208, 98] on link "PREVIOUS INVOICES" at bounding box center [197, 99] width 106 height 14
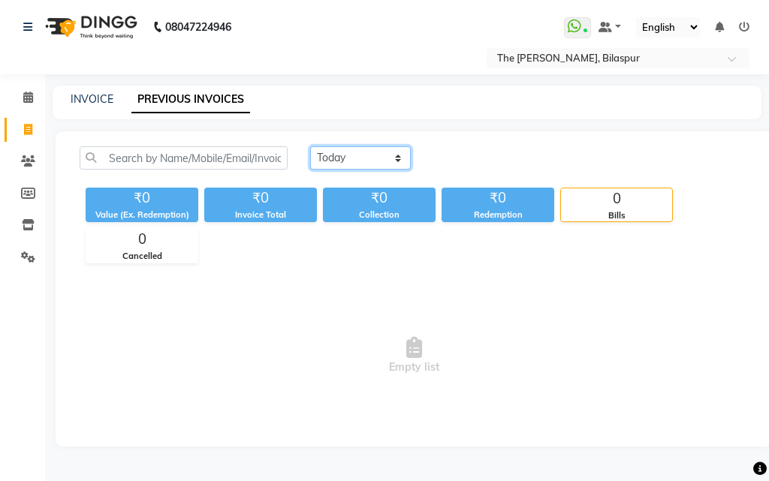
click at [365, 158] on select "[DATE] [DATE] Custom Range" at bounding box center [360, 157] width 101 height 23
select select "[DATE]"
click at [310, 146] on select "[DATE] [DATE] Custom Range" at bounding box center [360, 157] width 101 height 23
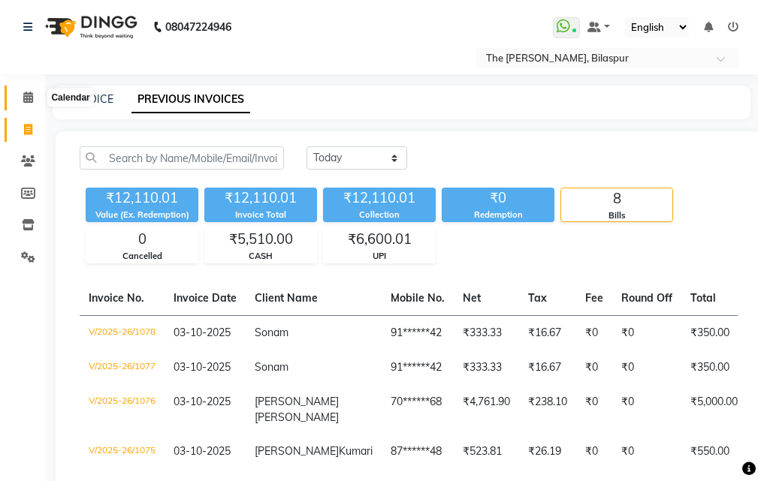
click at [29, 95] on icon at bounding box center [28, 97] width 10 height 11
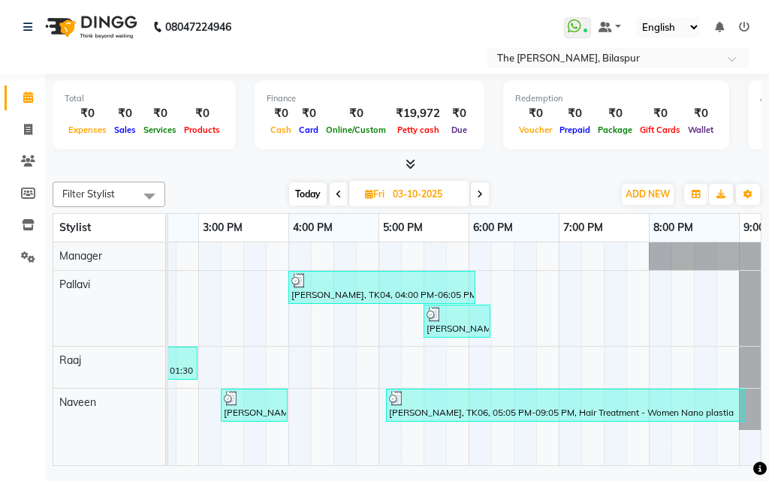
scroll to position [0, 579]
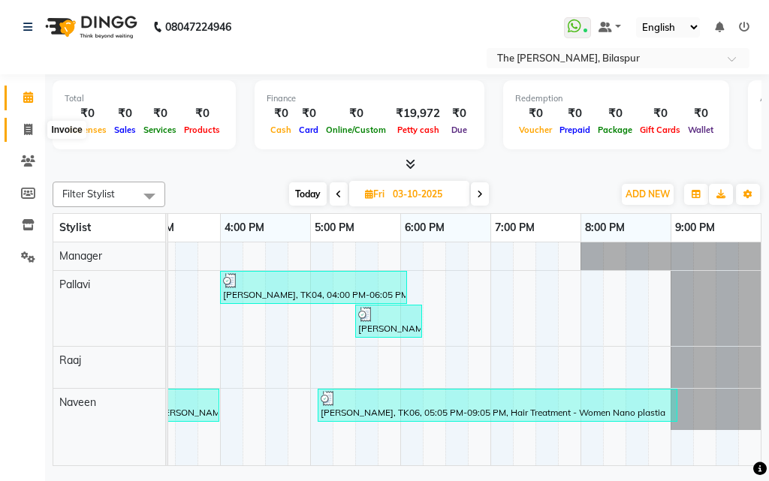
click at [35, 126] on span at bounding box center [28, 130] width 26 height 17
select select "service"
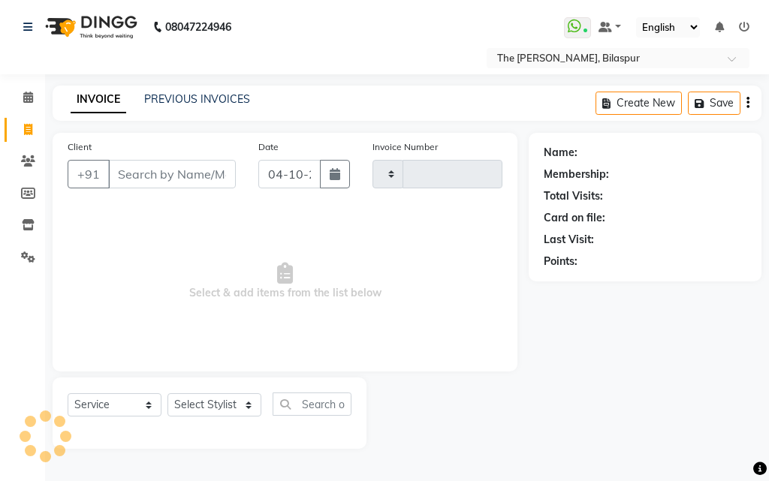
type input "1079"
select select "6473"
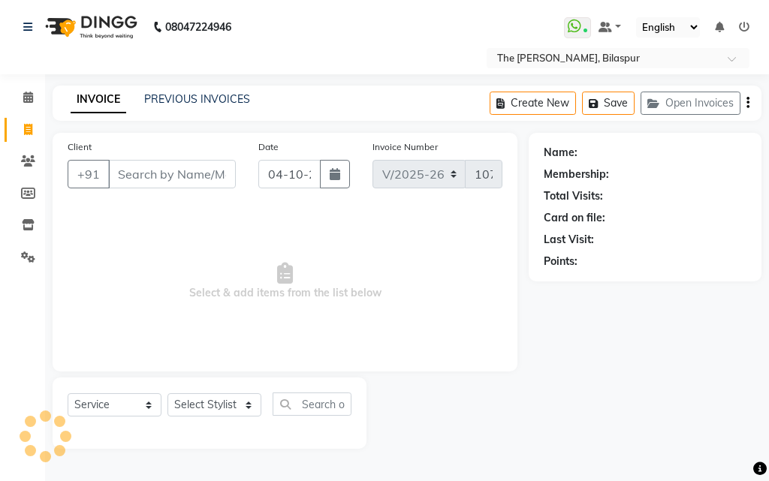
select select "63556"
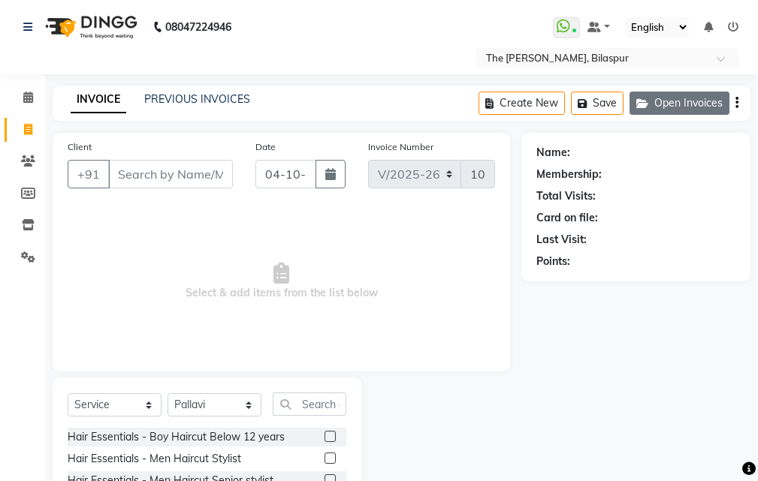
click at [675, 107] on button "Open Invoices" at bounding box center [679, 103] width 100 height 23
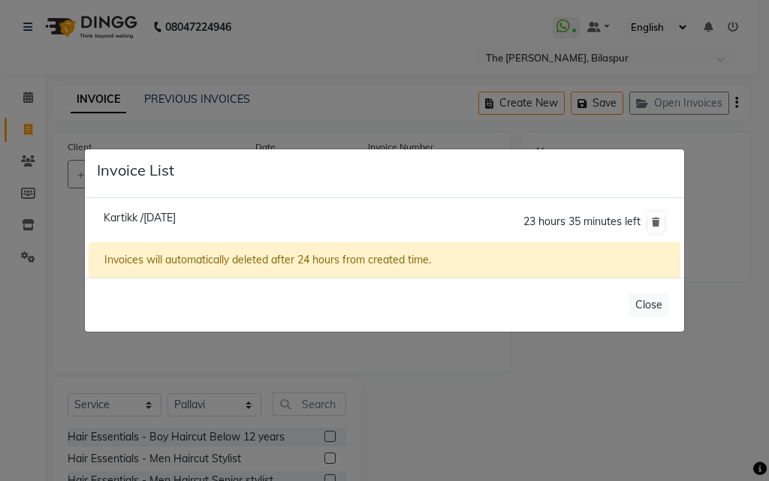
click at [176, 217] on span "Kartikk /[DATE]" at bounding box center [140, 218] width 72 height 14
type input "91******15"
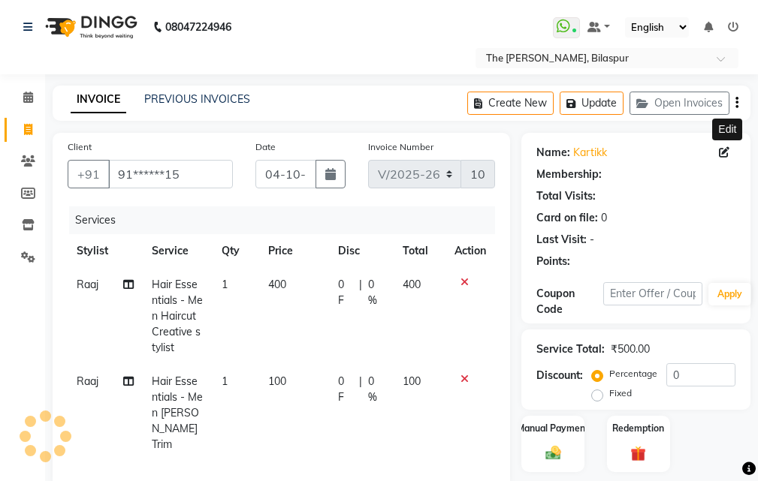
click at [725, 155] on icon at bounding box center [724, 152] width 11 height 11
select select "1: Object"
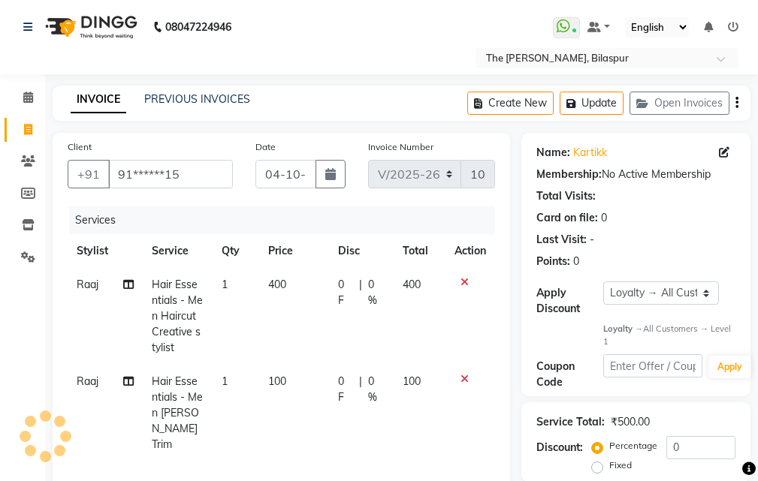
select select "[DEMOGRAPHIC_DATA]"
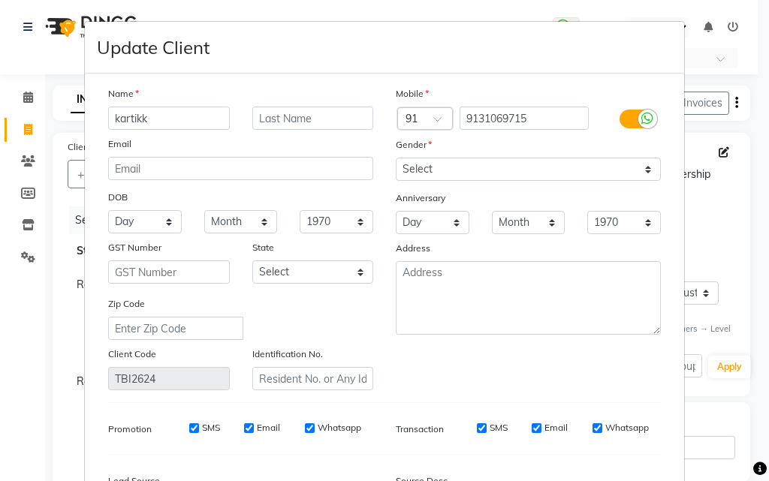
click at [179, 117] on input "kartikk" at bounding box center [169, 118] width 122 height 23
type input "[DATE]"
click at [271, 115] on input "text" at bounding box center [313, 118] width 122 height 23
click at [255, 117] on input "jaiswal" at bounding box center [313, 118] width 122 height 23
type input "Jaiswal"
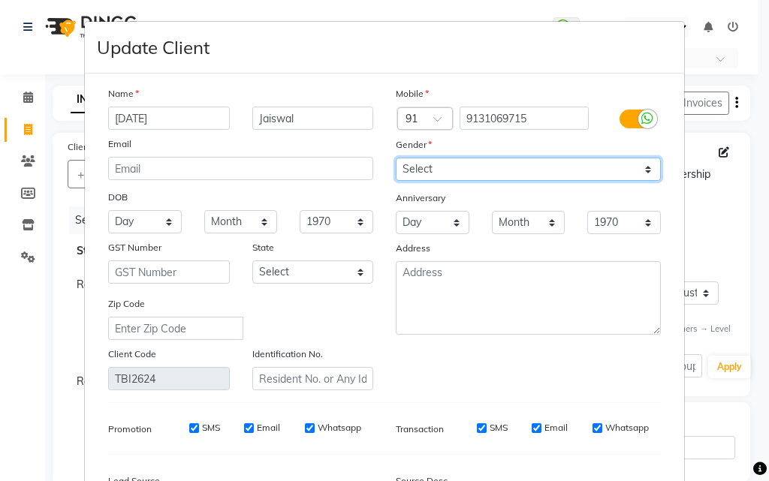
click at [478, 167] on select "Select [DEMOGRAPHIC_DATA] [DEMOGRAPHIC_DATA] Other Prefer Not To Say" at bounding box center [528, 169] width 265 height 23
click at [396, 158] on select "Select [DEMOGRAPHIC_DATA] [DEMOGRAPHIC_DATA] Other Prefer Not To Say" at bounding box center [528, 169] width 265 height 23
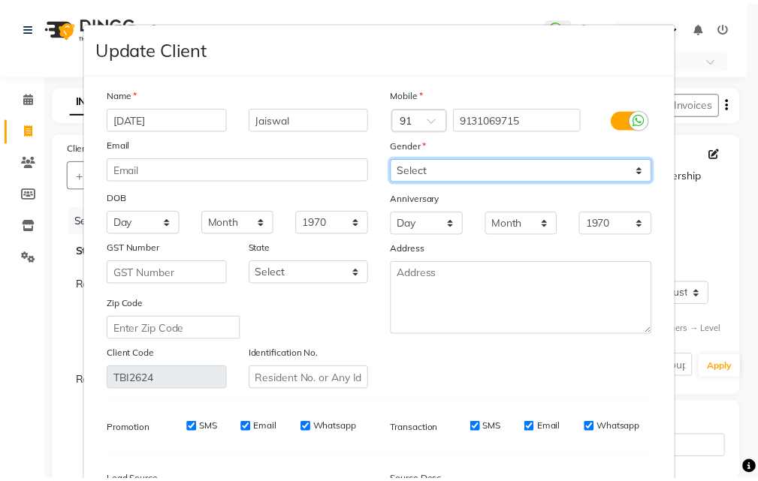
scroll to position [185, 0]
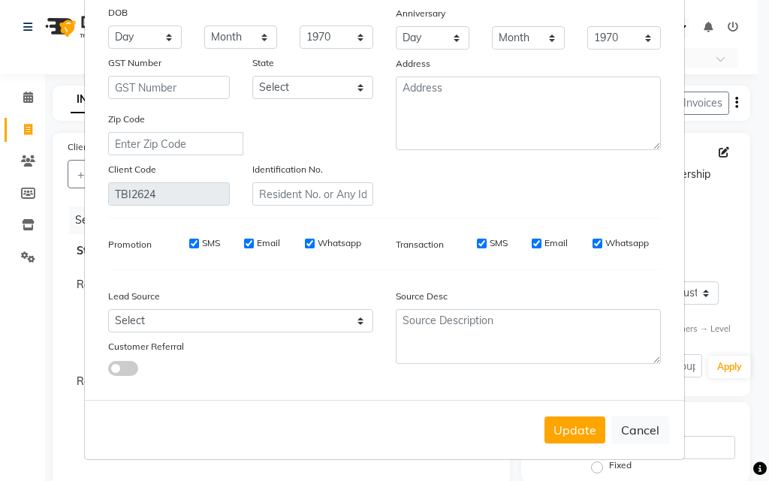
drag, startPoint x: 584, startPoint y: 436, endPoint x: 626, endPoint y: 383, distance: 67.5
click at [586, 433] on button "Update" at bounding box center [574, 430] width 61 height 27
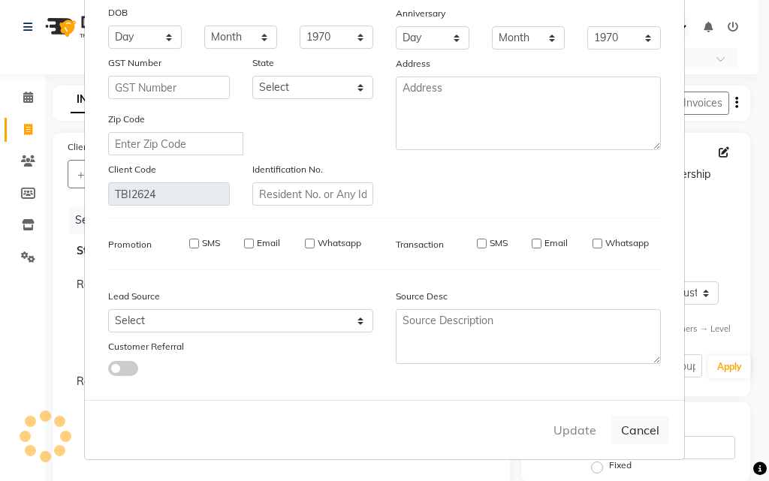
select select
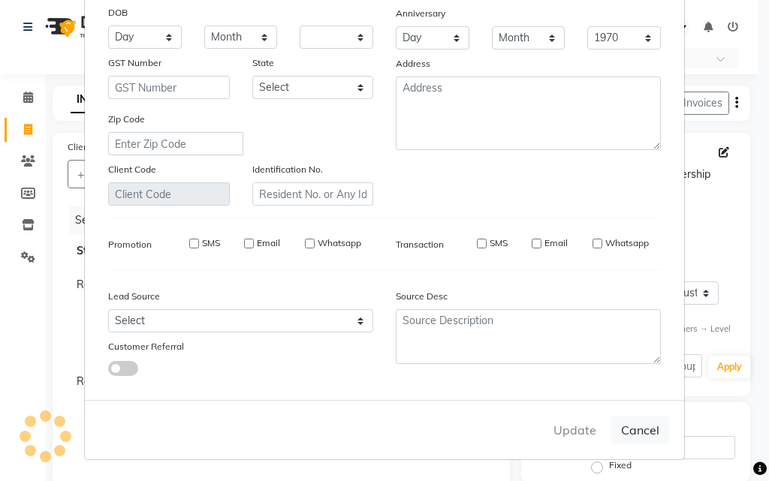
select select
checkbox input "false"
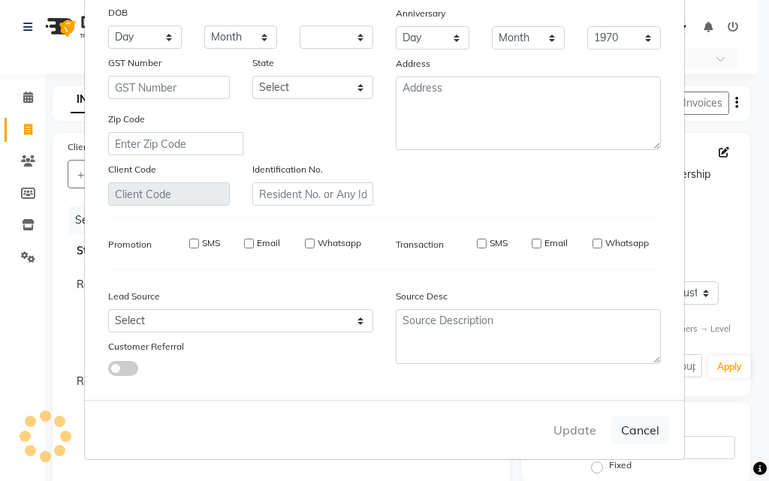
checkbox input "false"
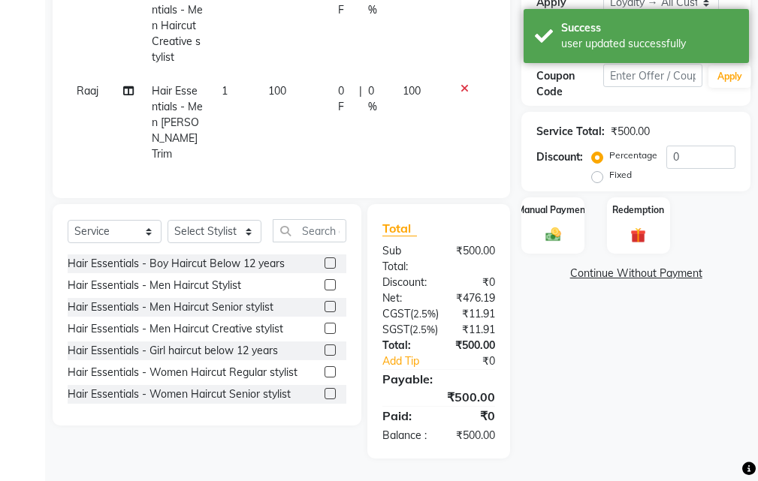
scroll to position [333, 0]
select select "1: Object"
drag, startPoint x: 554, startPoint y: 185, endPoint x: 560, endPoint y: 194, distance: 10.8
click at [556, 226] on img at bounding box center [553, 235] width 26 height 18
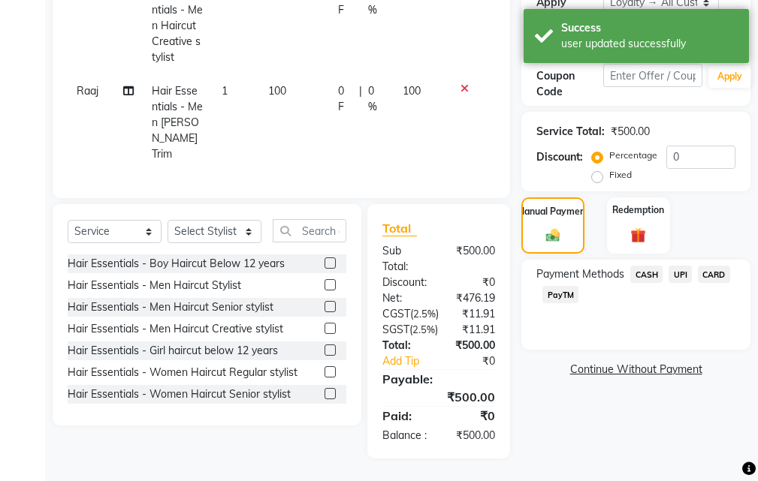
click at [677, 266] on span "UPI" at bounding box center [679, 274] width 23 height 17
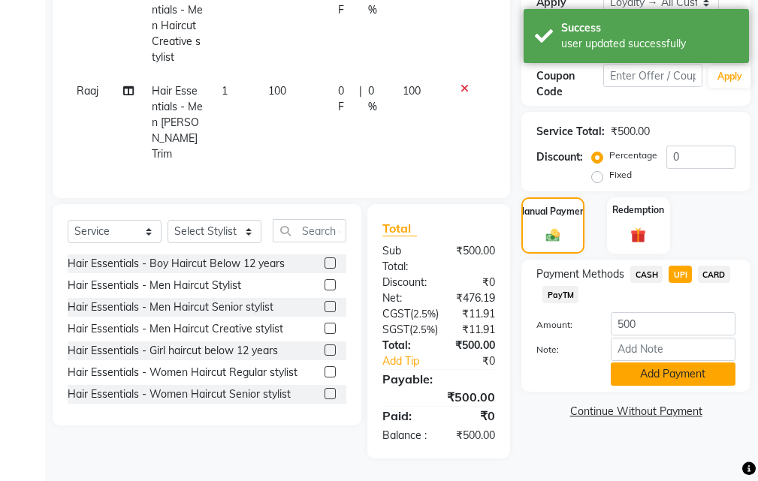
click at [662, 363] on button "Add Payment" at bounding box center [673, 374] width 125 height 23
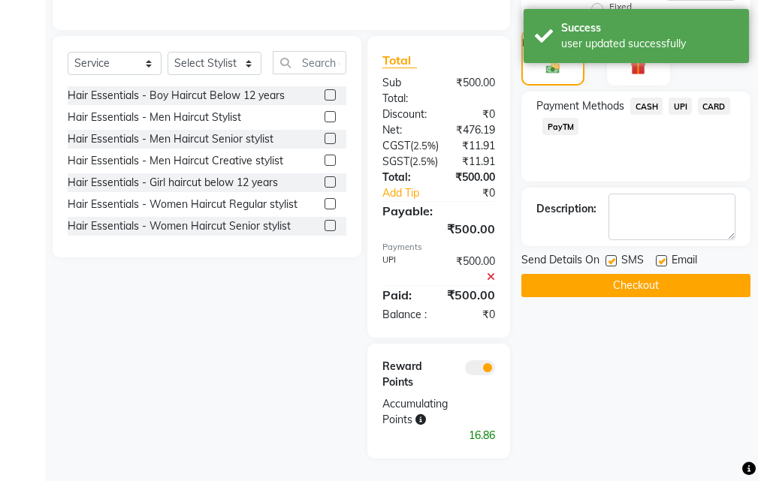
scroll to position [502, 0]
click at [645, 274] on button "Checkout" at bounding box center [635, 285] width 229 height 23
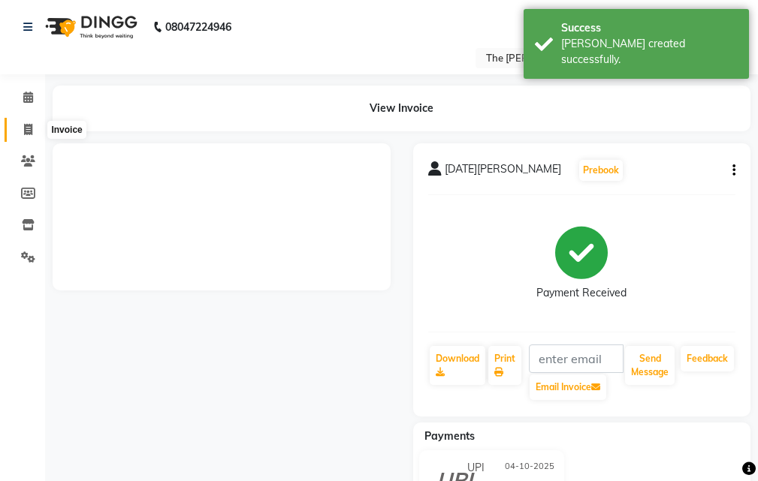
click at [24, 126] on icon at bounding box center [28, 129] width 8 height 11
select select "service"
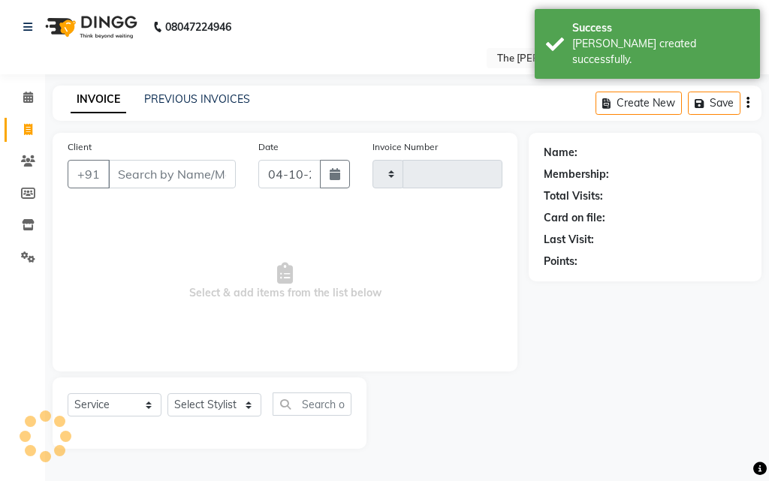
type input "1080"
select select "6473"
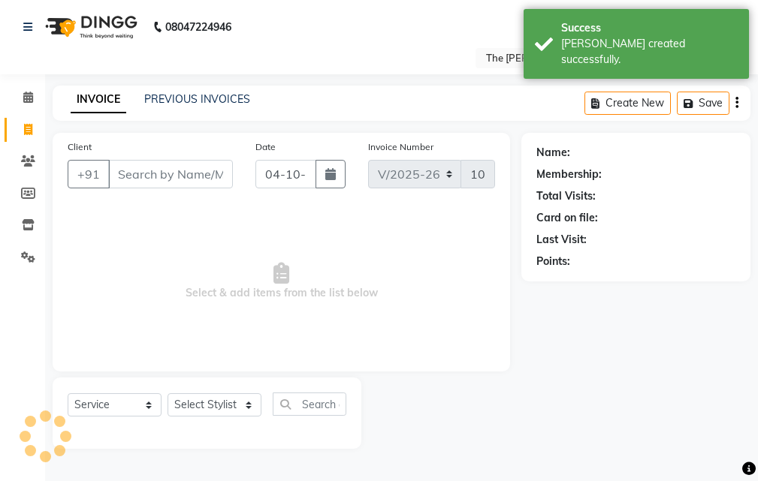
select select "63556"
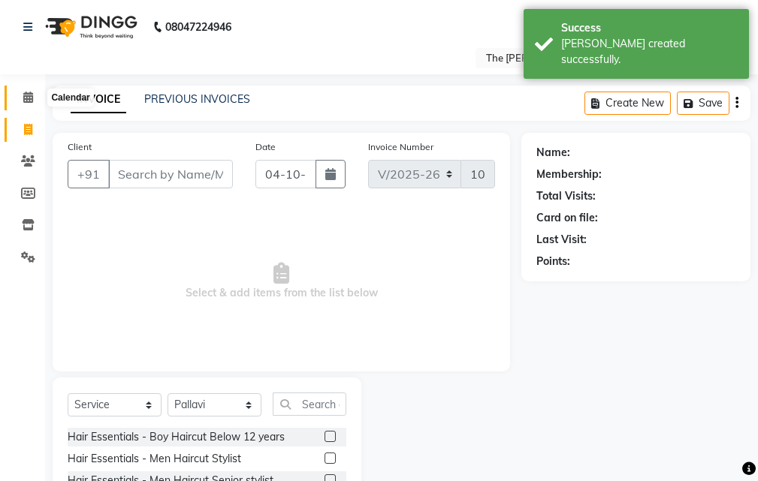
click at [23, 98] on icon at bounding box center [28, 97] width 10 height 11
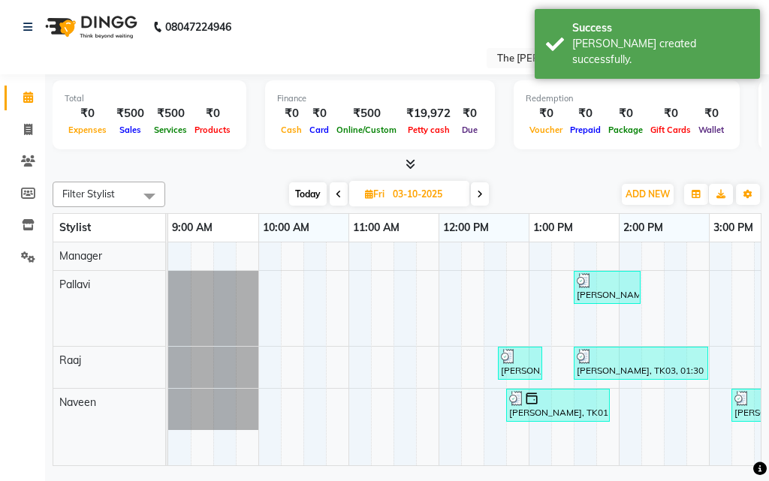
click at [484, 201] on span at bounding box center [480, 193] width 18 height 23
type input "04-10-2025"
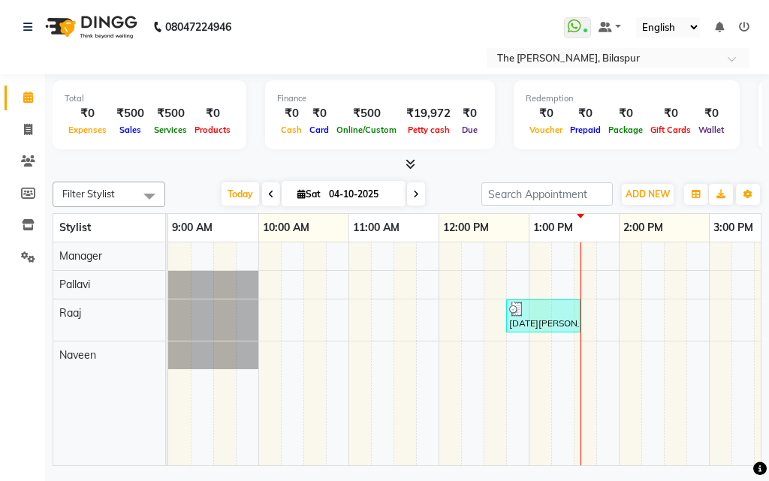
scroll to position [0, 145]
